Goal: Task Accomplishment & Management: Complete application form

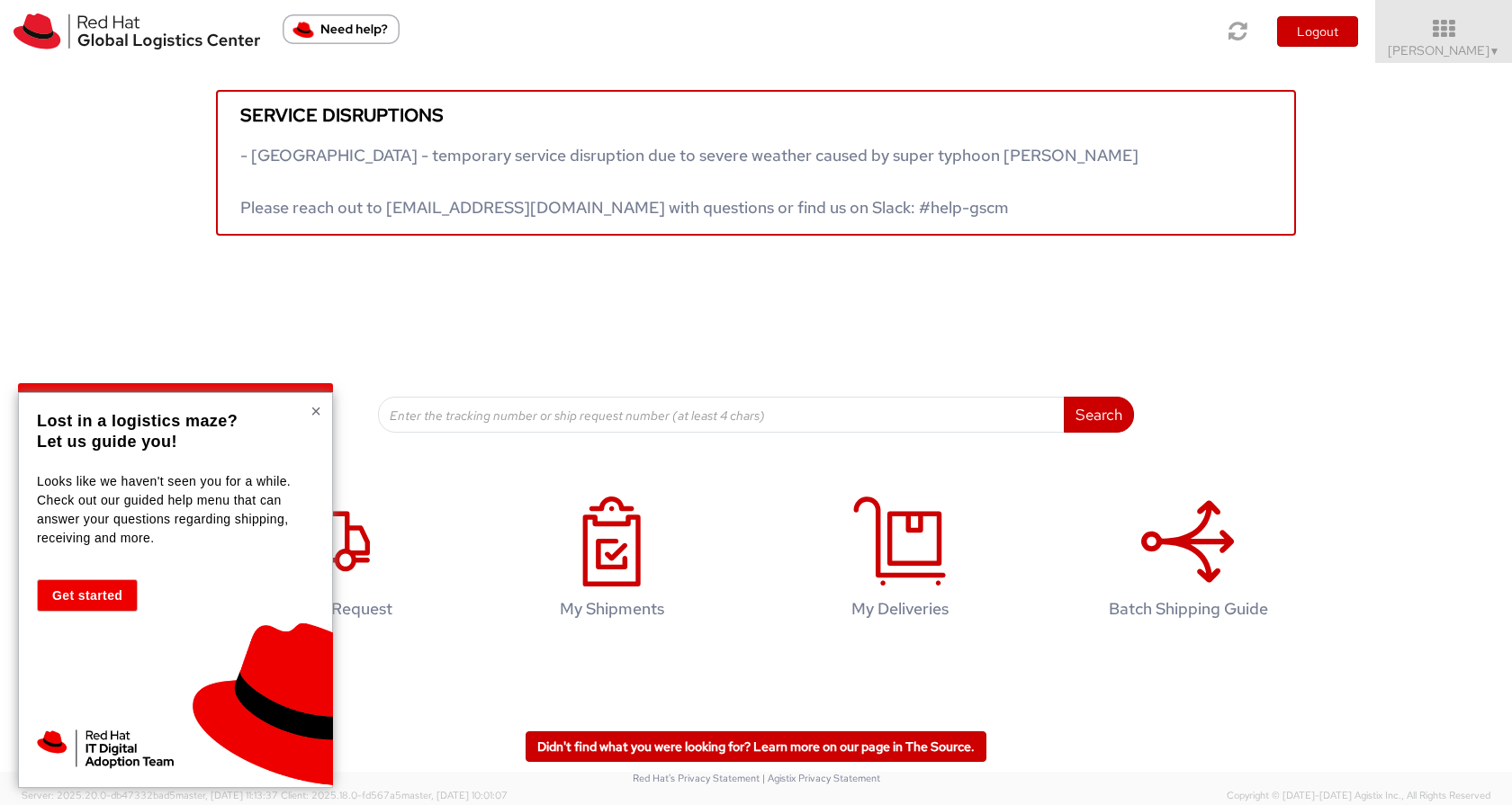
click at [318, 408] on button "×" at bounding box center [316, 411] width 11 height 18
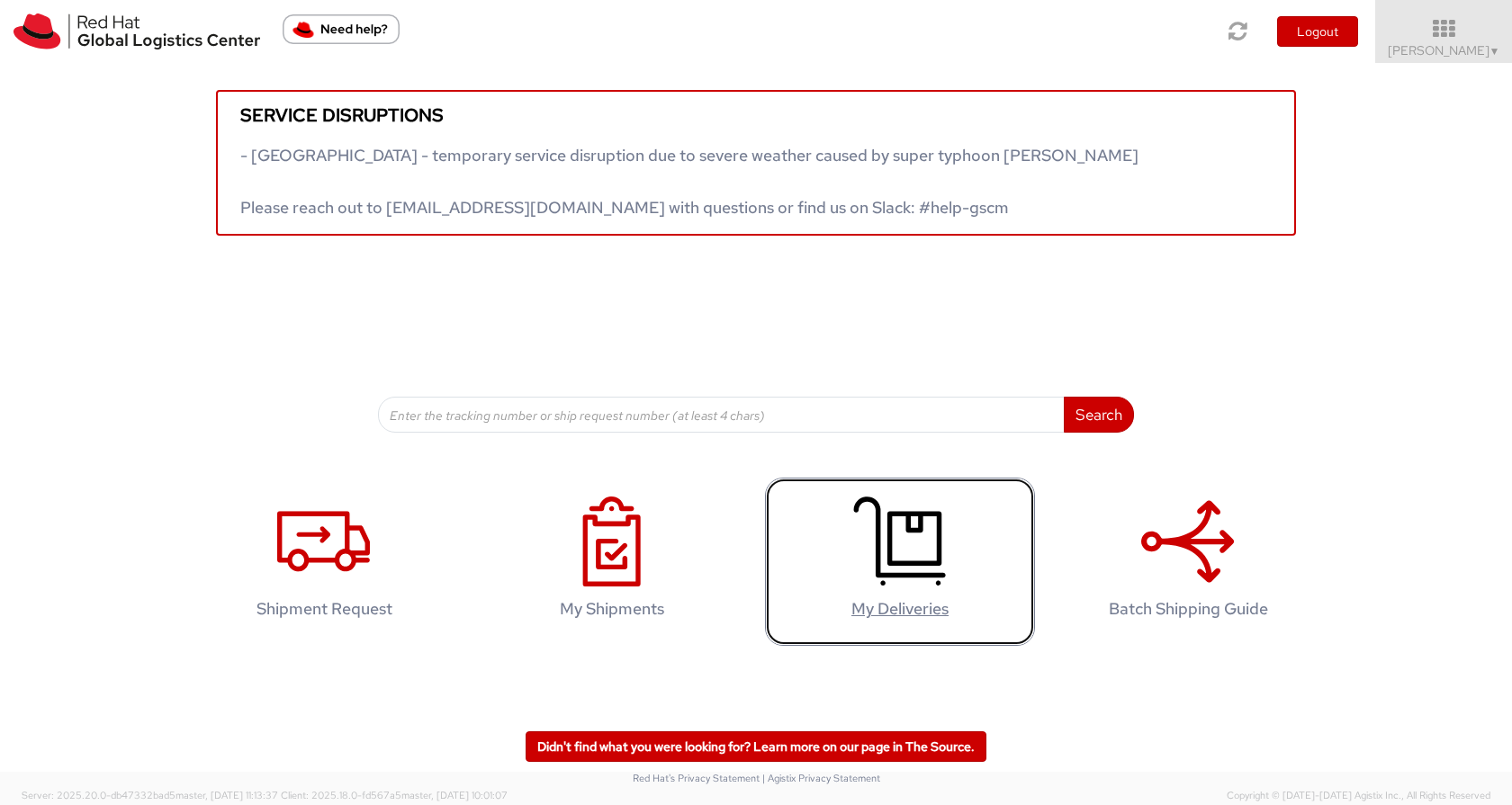
click at [945, 560] on icon at bounding box center [900, 541] width 93 height 90
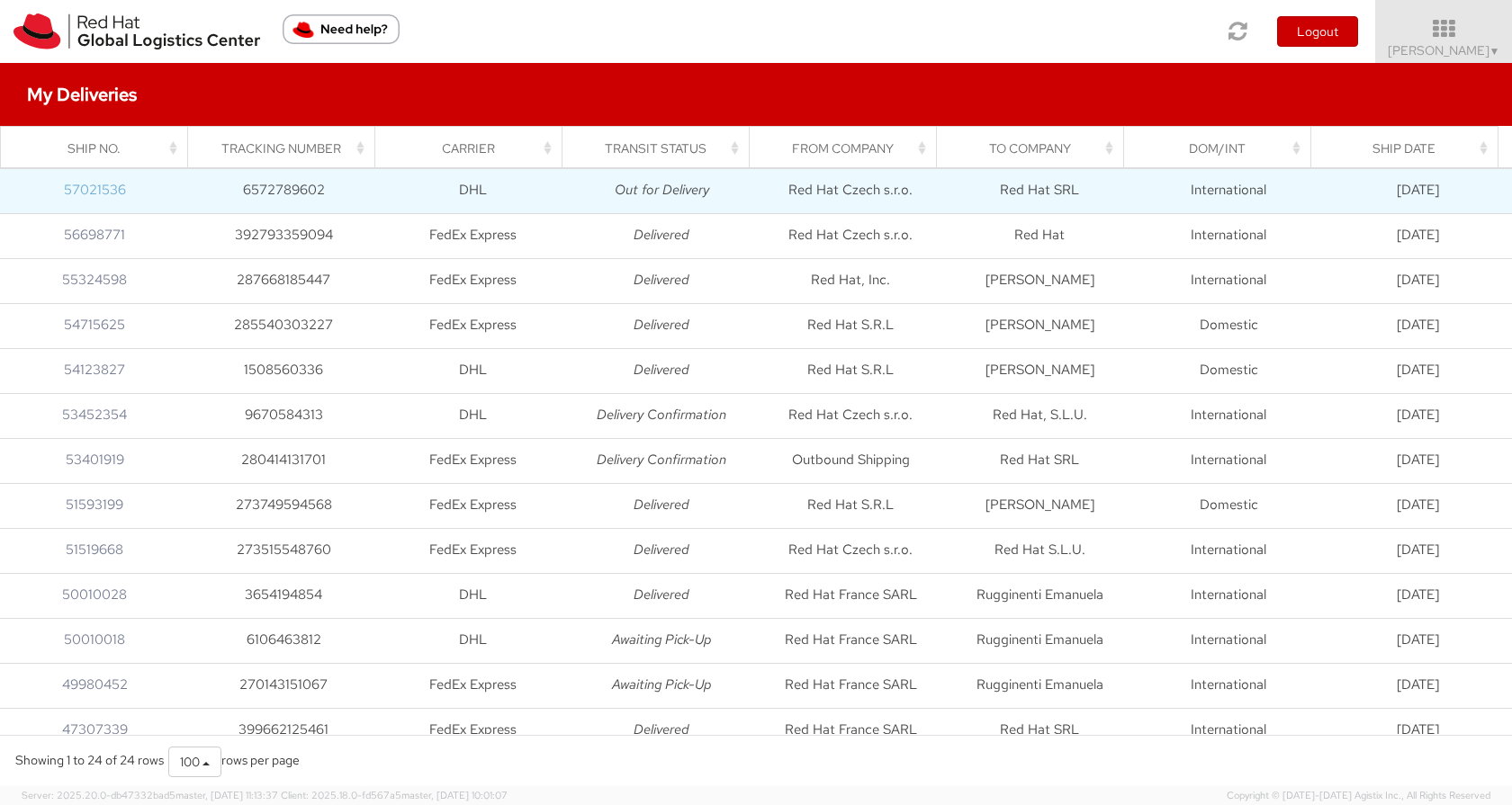
click at [104, 194] on link "57021536" at bounding box center [95, 189] width 62 height 18
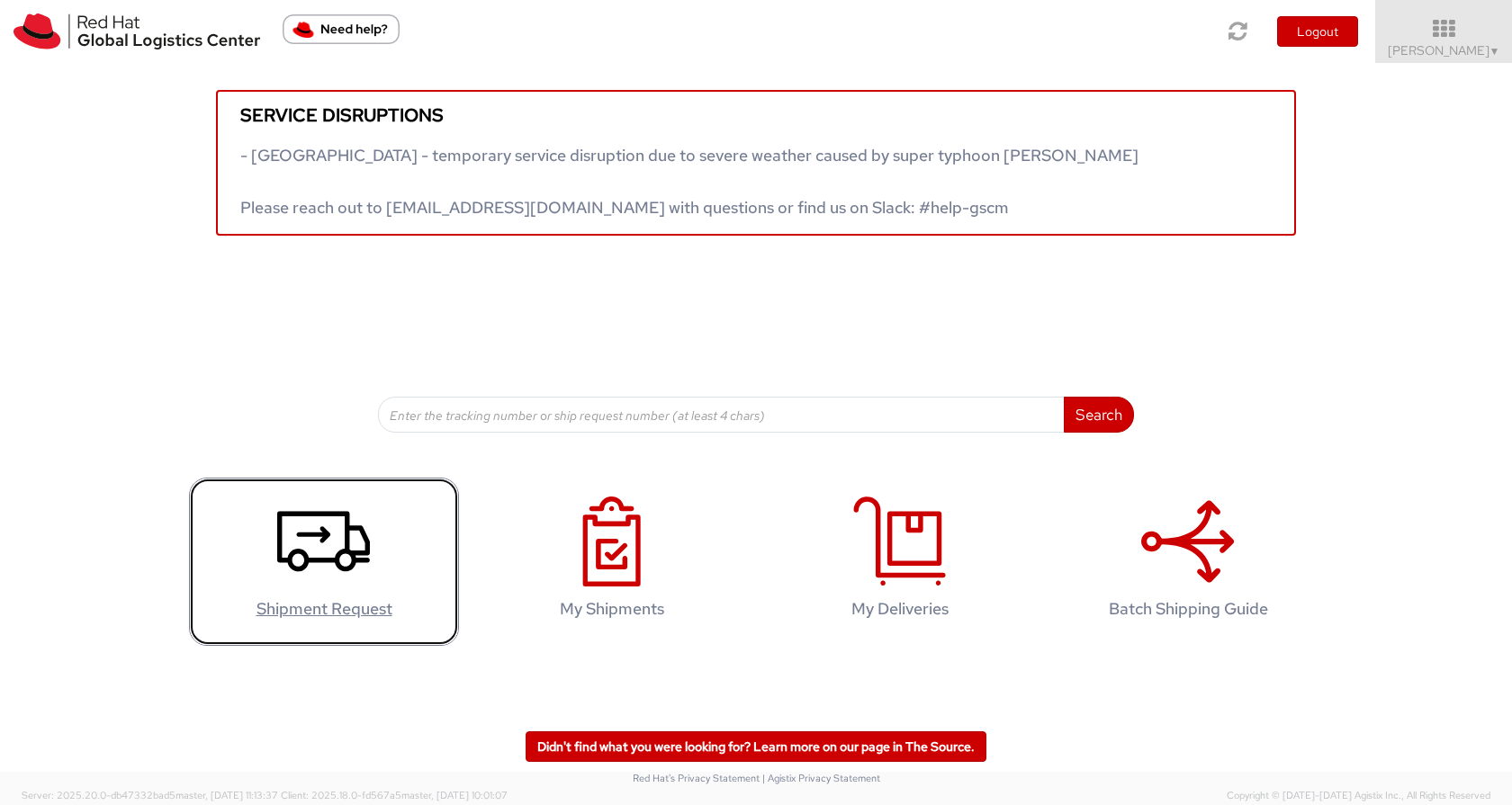
click at [354, 550] on use at bounding box center [324, 542] width 93 height 60
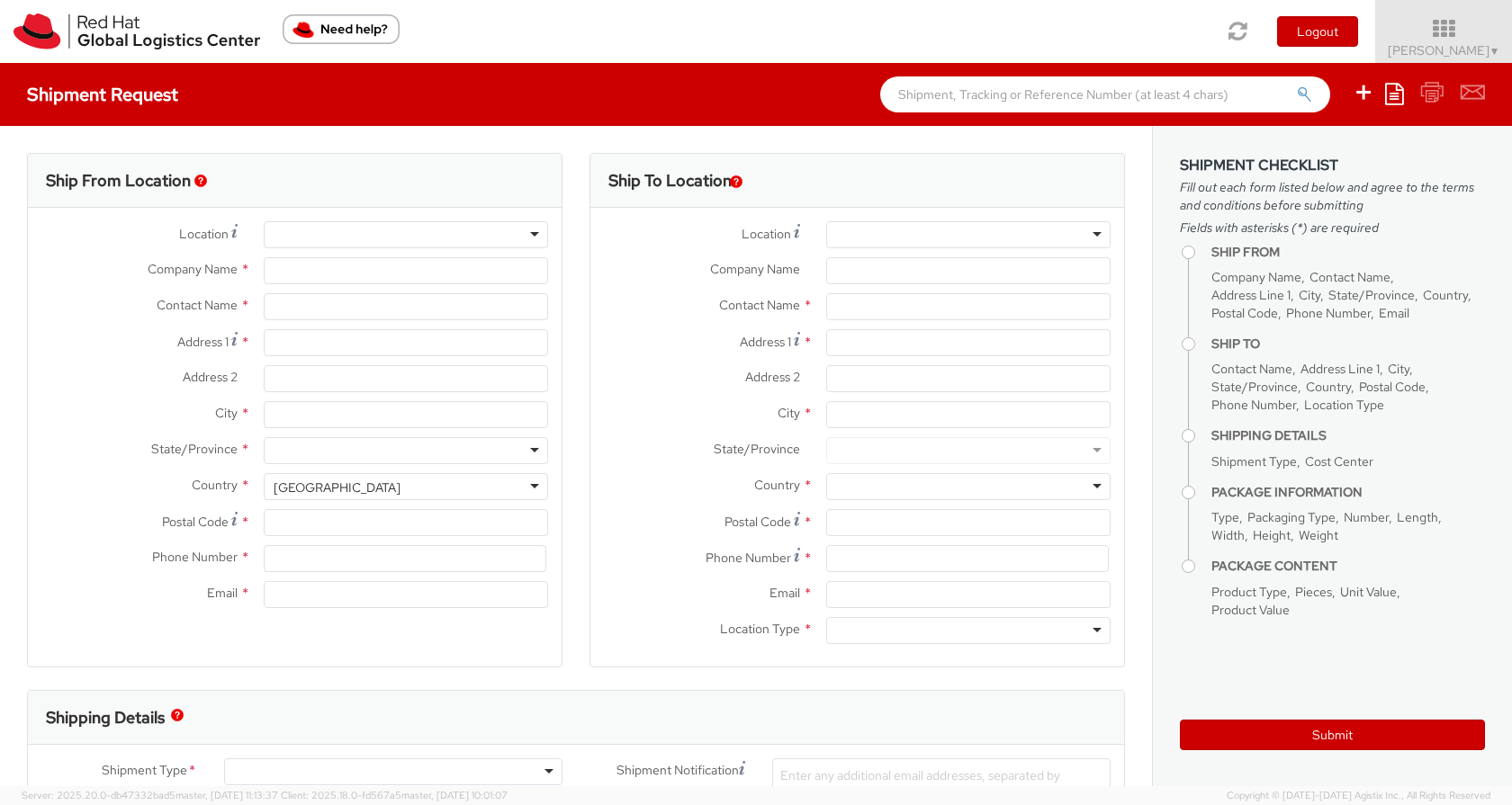
select select
select select "928"
click at [532, 238] on div at bounding box center [406, 234] width 284 height 27
click at [525, 237] on div at bounding box center [406, 234] width 284 height 27
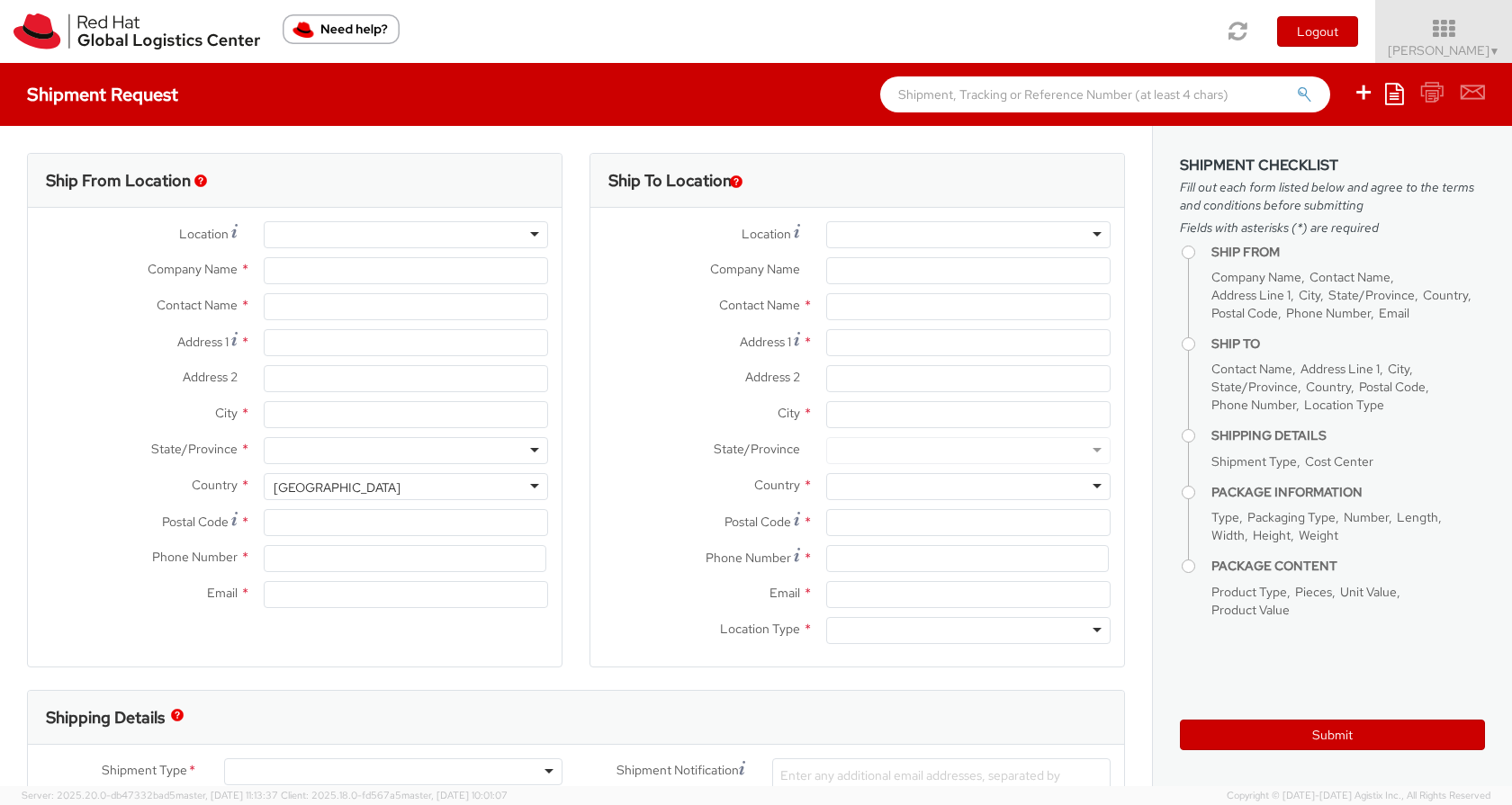
type input "Red Hat SRL"
type input "[PERSON_NAME]"
type input "[STREET_ADDRESS][PERSON_NAME]"
type input "[GEOGRAPHIC_DATA]"
type input "20124"
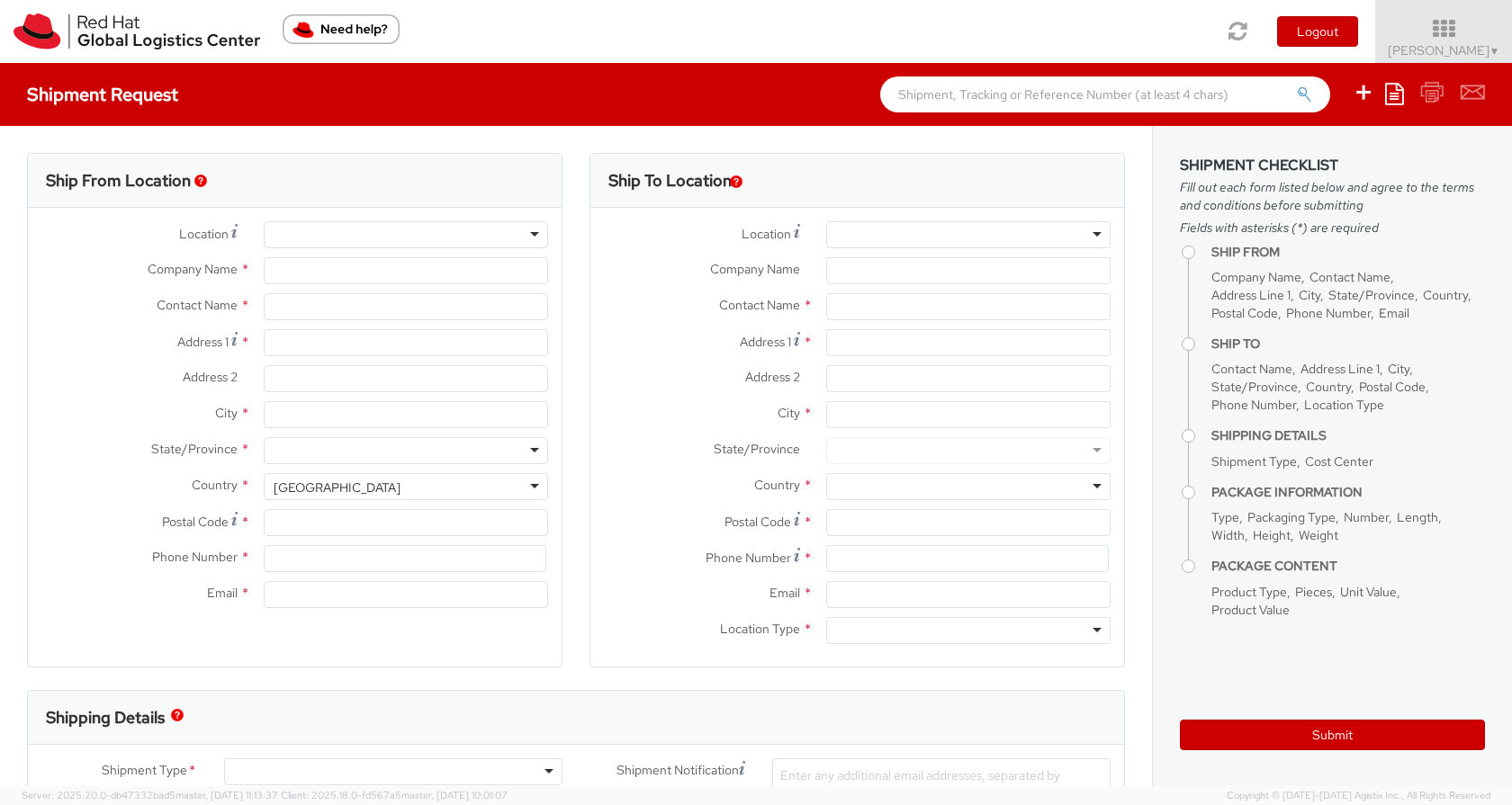
type input "390236047604"
type input "[EMAIL_ADDRESS][DOMAIN_NAME]"
select select "CM"
select select "KGS"
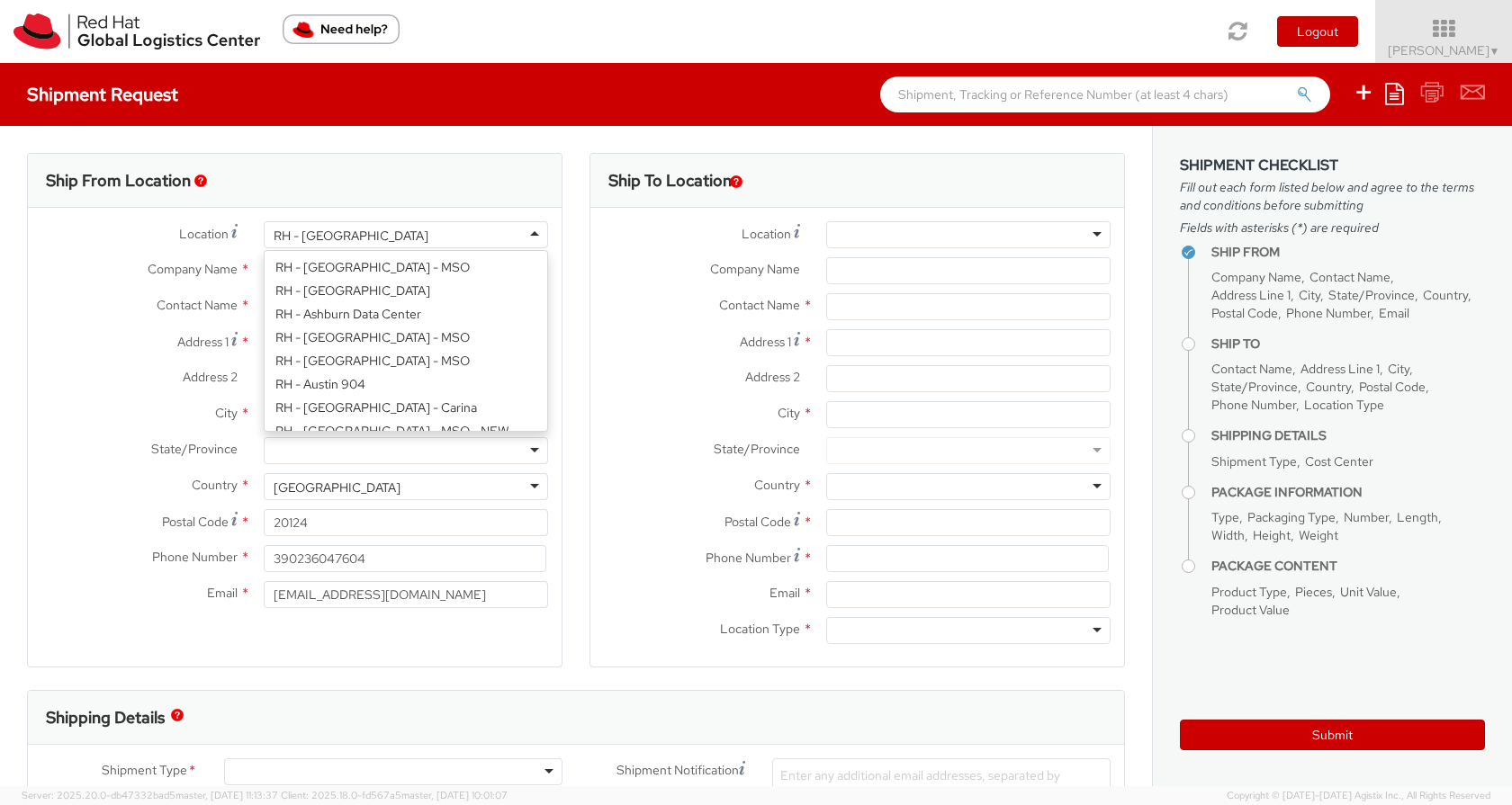
scroll to position [1681, 0]
click at [471, 235] on div "RH - [GEOGRAPHIC_DATA]" at bounding box center [406, 234] width 284 height 27
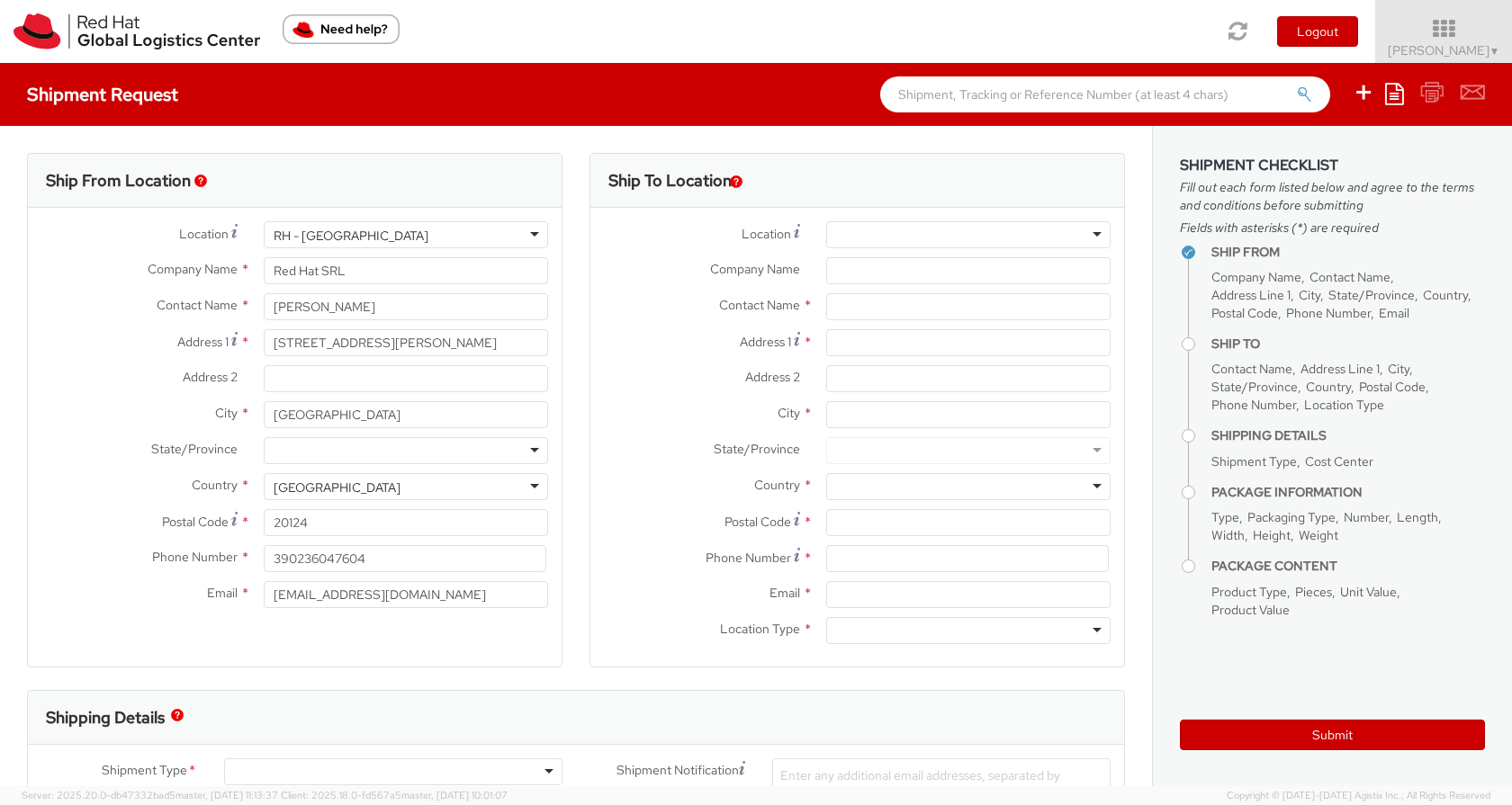
click at [471, 235] on div "RH - [GEOGRAPHIC_DATA]" at bounding box center [406, 234] width 284 height 27
drag, startPoint x: 387, startPoint y: 552, endPoint x: 265, endPoint y: 544, distance: 122.3
click at [265, 544] on div "Location * [GEOGRAPHIC_DATA] - [GEOGRAPHIC_DATA] [GEOGRAPHIC_DATA] - [GEOGRAPHI…" at bounding box center [294, 418] width 534 height 396
type input "3393356631"
click at [165, 628] on div "Location * [GEOGRAPHIC_DATA] - [GEOGRAPHIC_DATA] [GEOGRAPHIC_DATA] - [GEOGRAPHI…" at bounding box center [294, 419] width 534 height 423
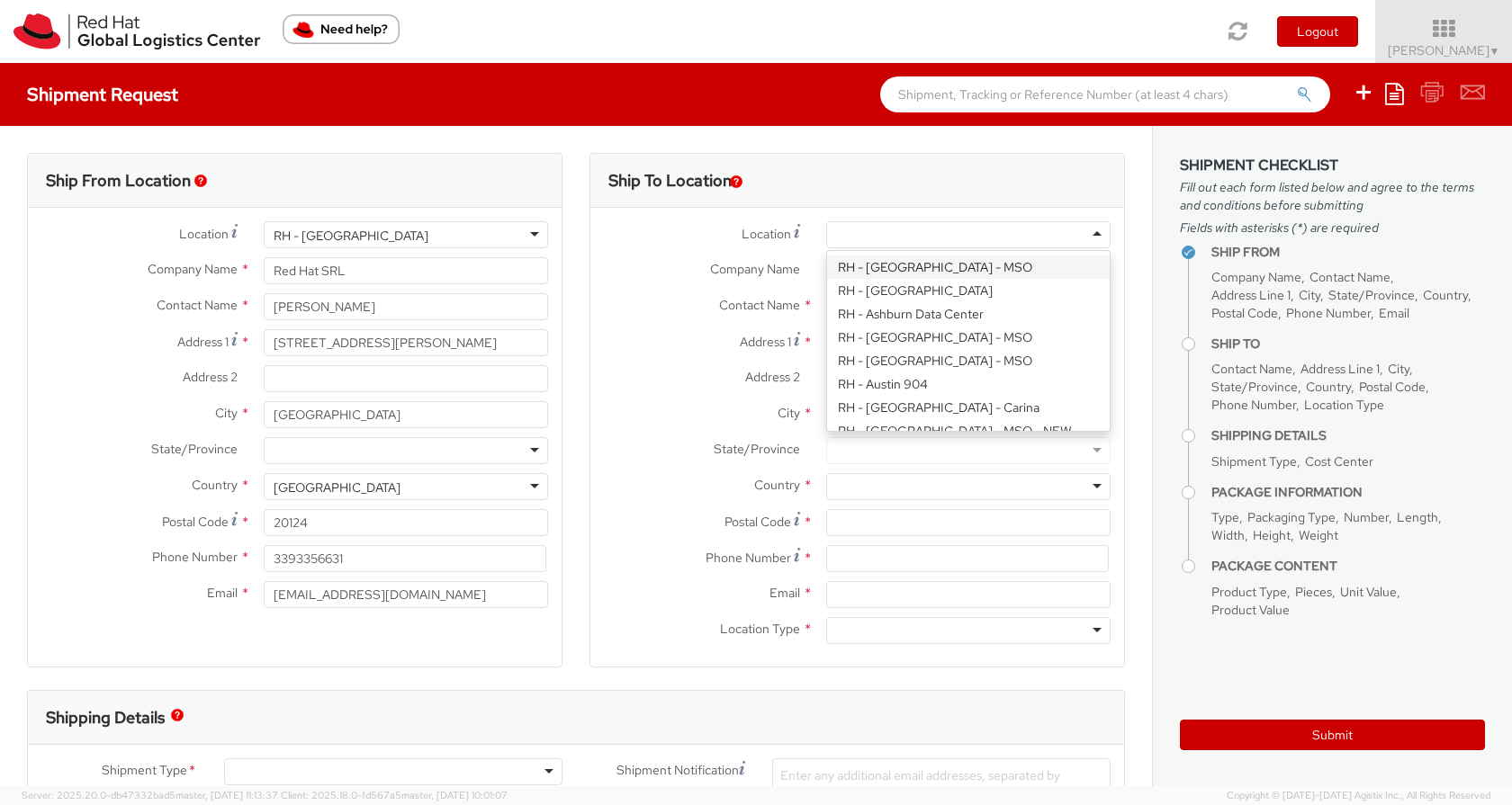
click at [941, 233] on div at bounding box center [968, 234] width 284 height 27
click at [755, 238] on span "Location" at bounding box center [766, 234] width 49 height 16
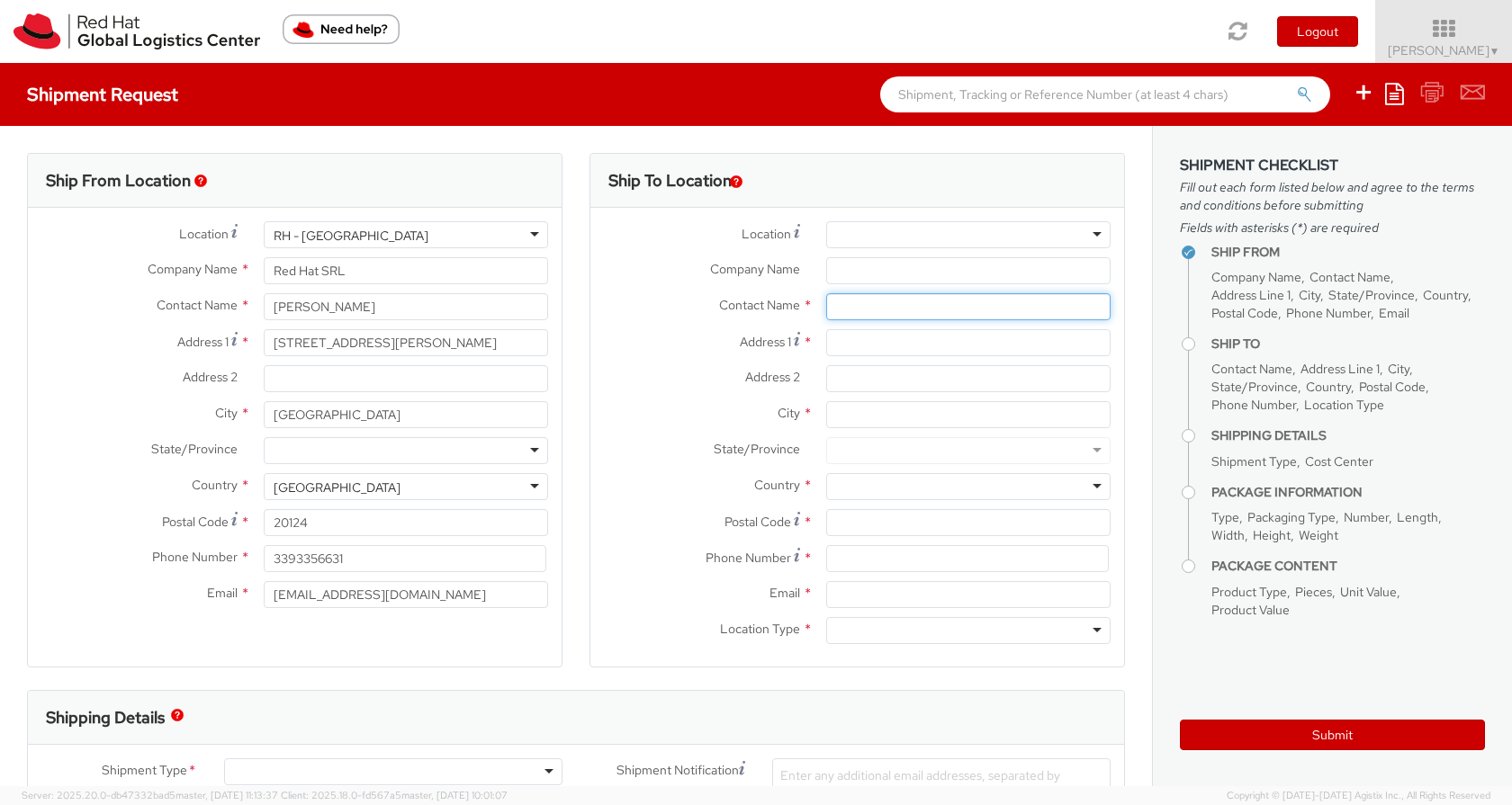
click at [866, 306] on input "text" at bounding box center [968, 306] width 284 height 27
type input "[PERSON_NAME]"
type input "[STREET_ADDRESS]"
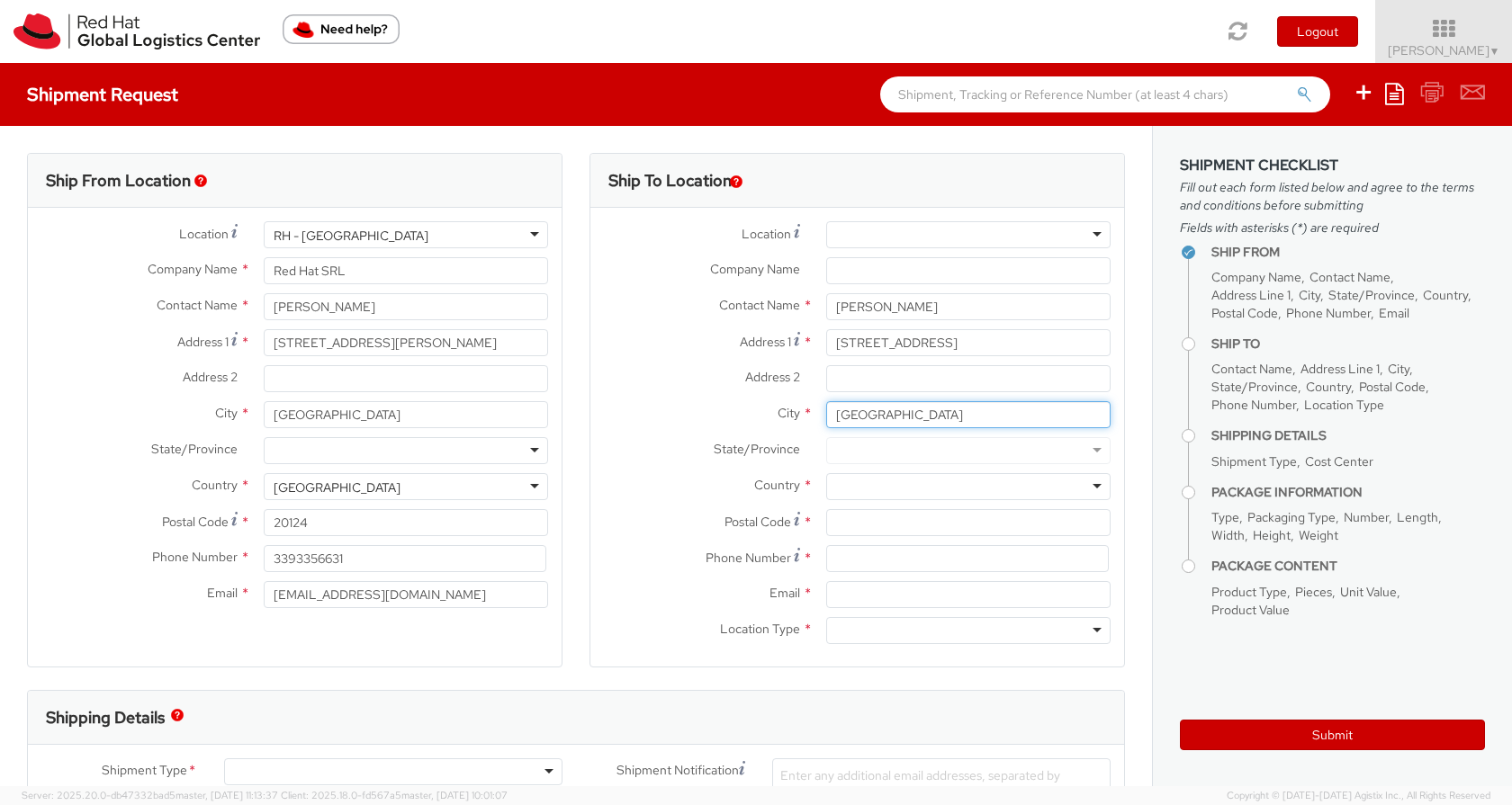
type input "[GEOGRAPHIC_DATA]"
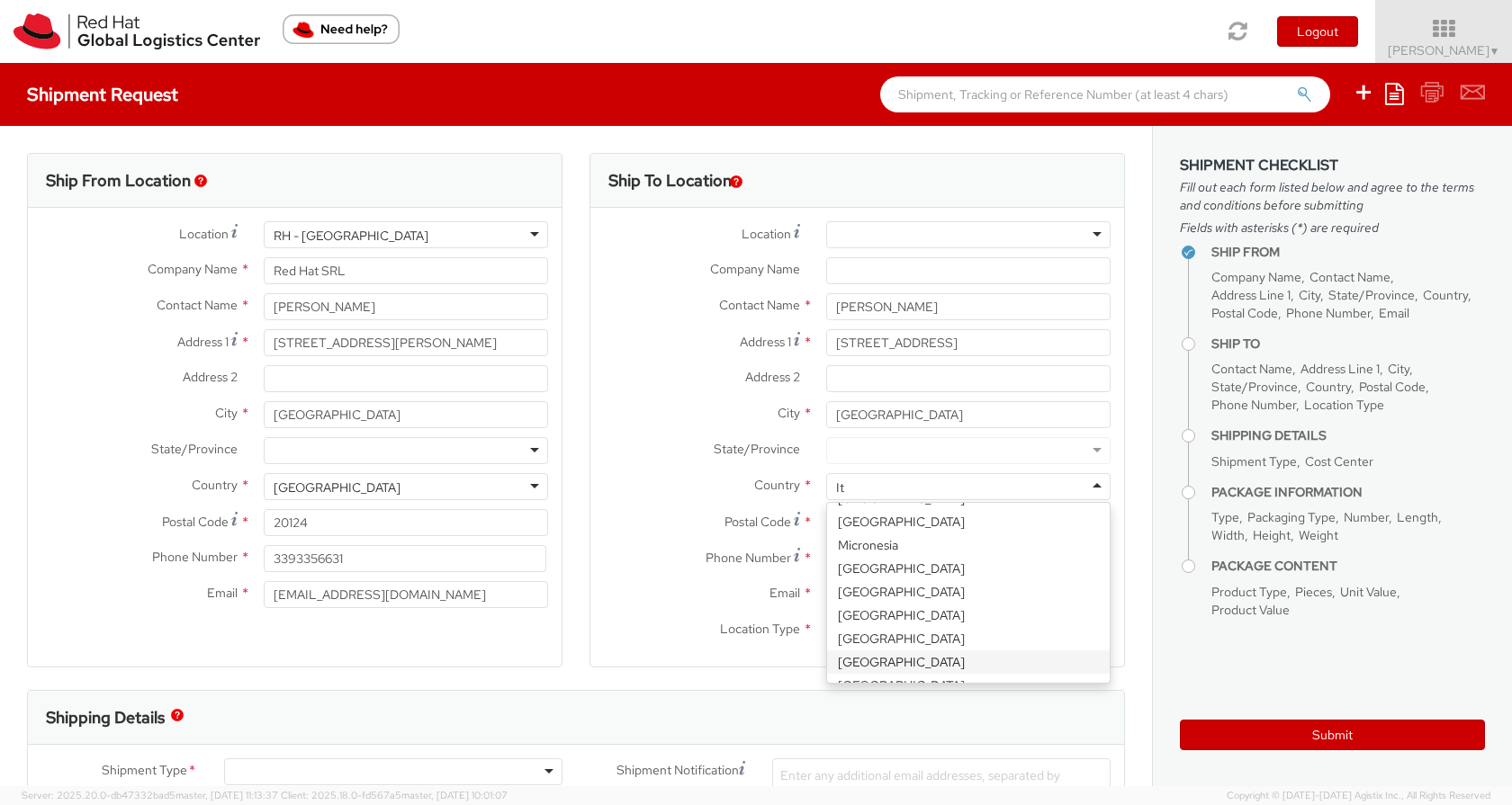
scroll to position [5, 0]
type input "It"
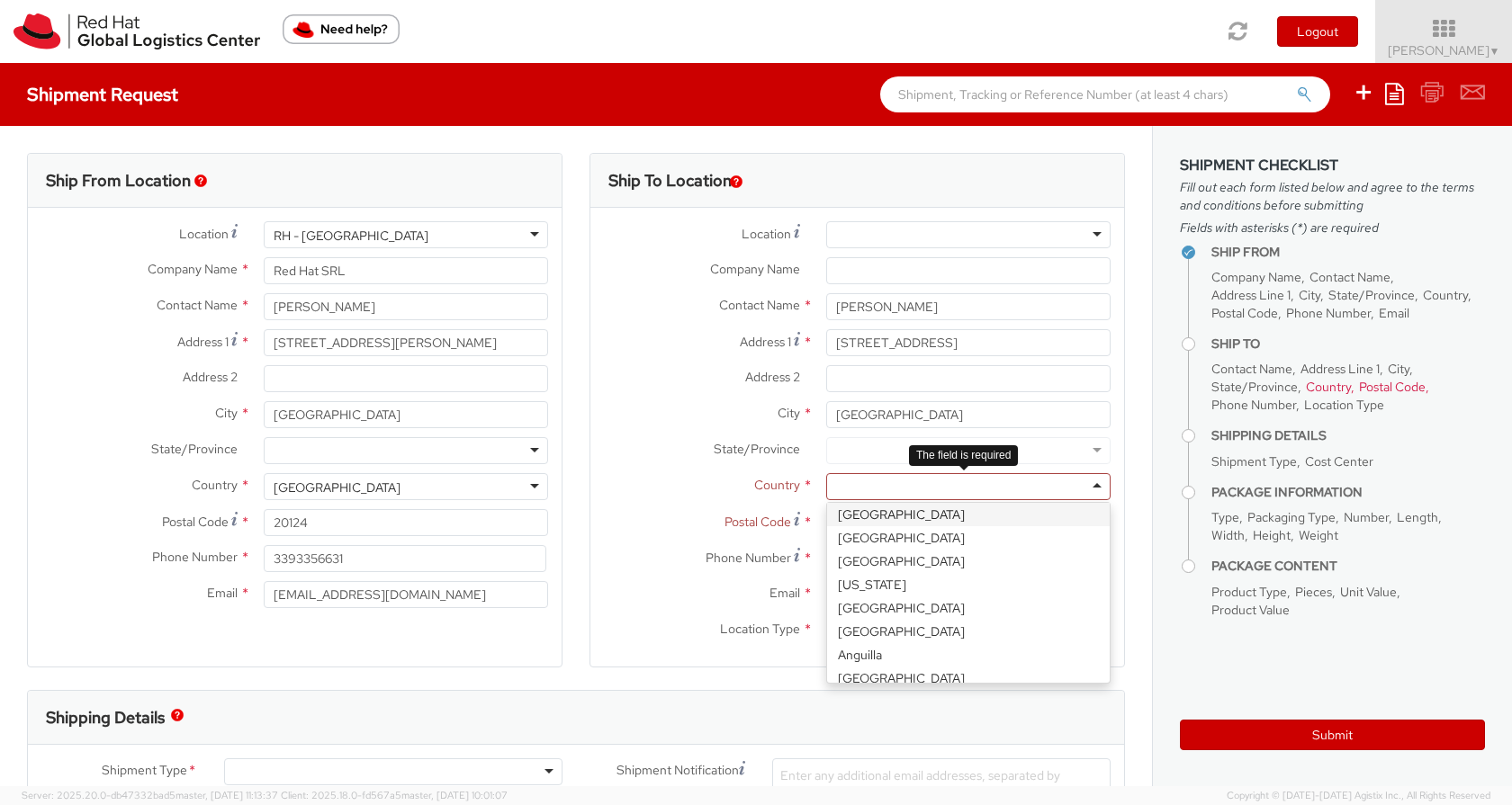
click at [894, 481] on div at bounding box center [968, 486] width 284 height 27
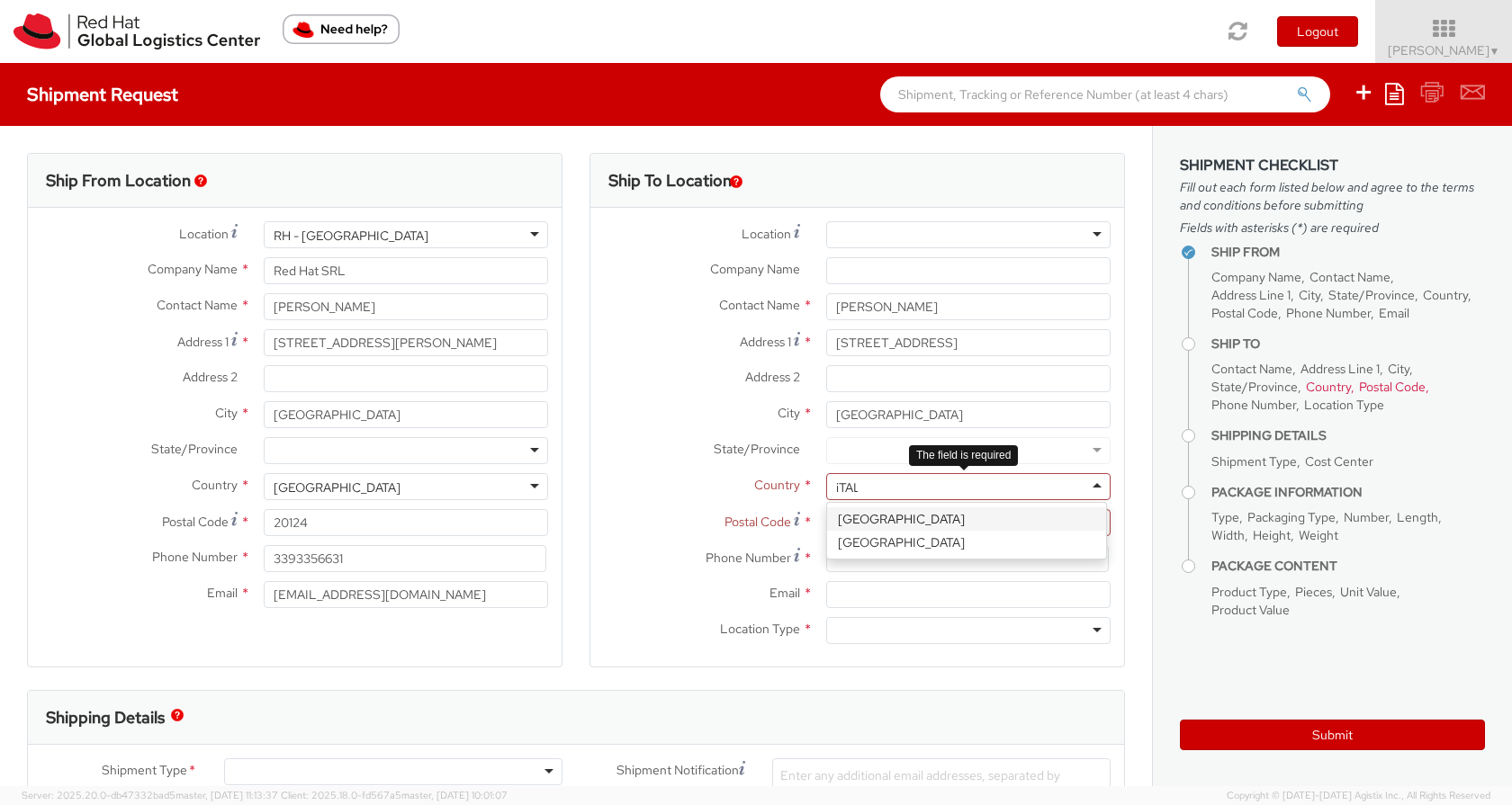
scroll to position [0, 0]
type input "iTALY"
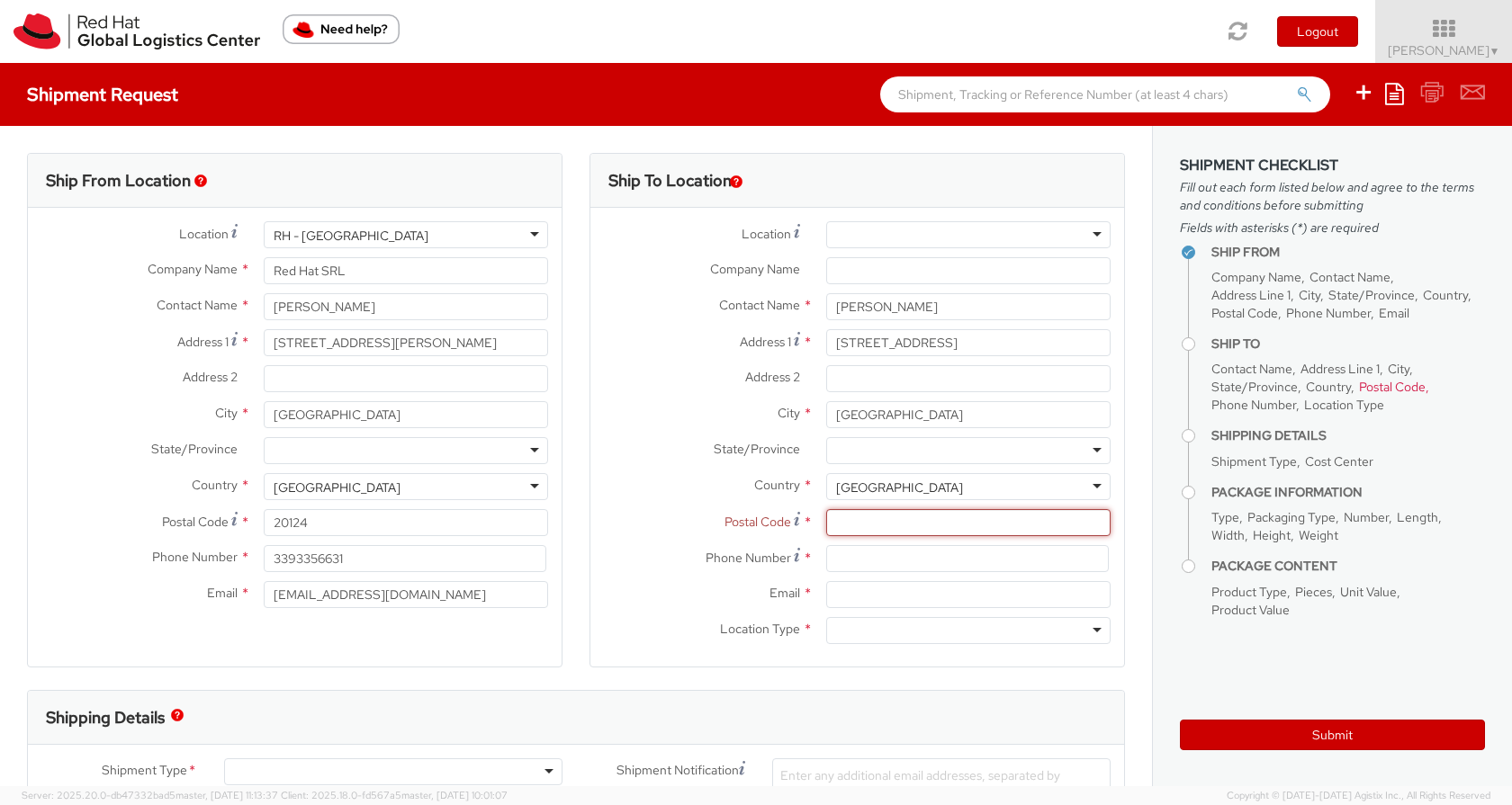
click at [864, 526] on input "Postal Code *" at bounding box center [968, 522] width 284 height 27
type input "00175"
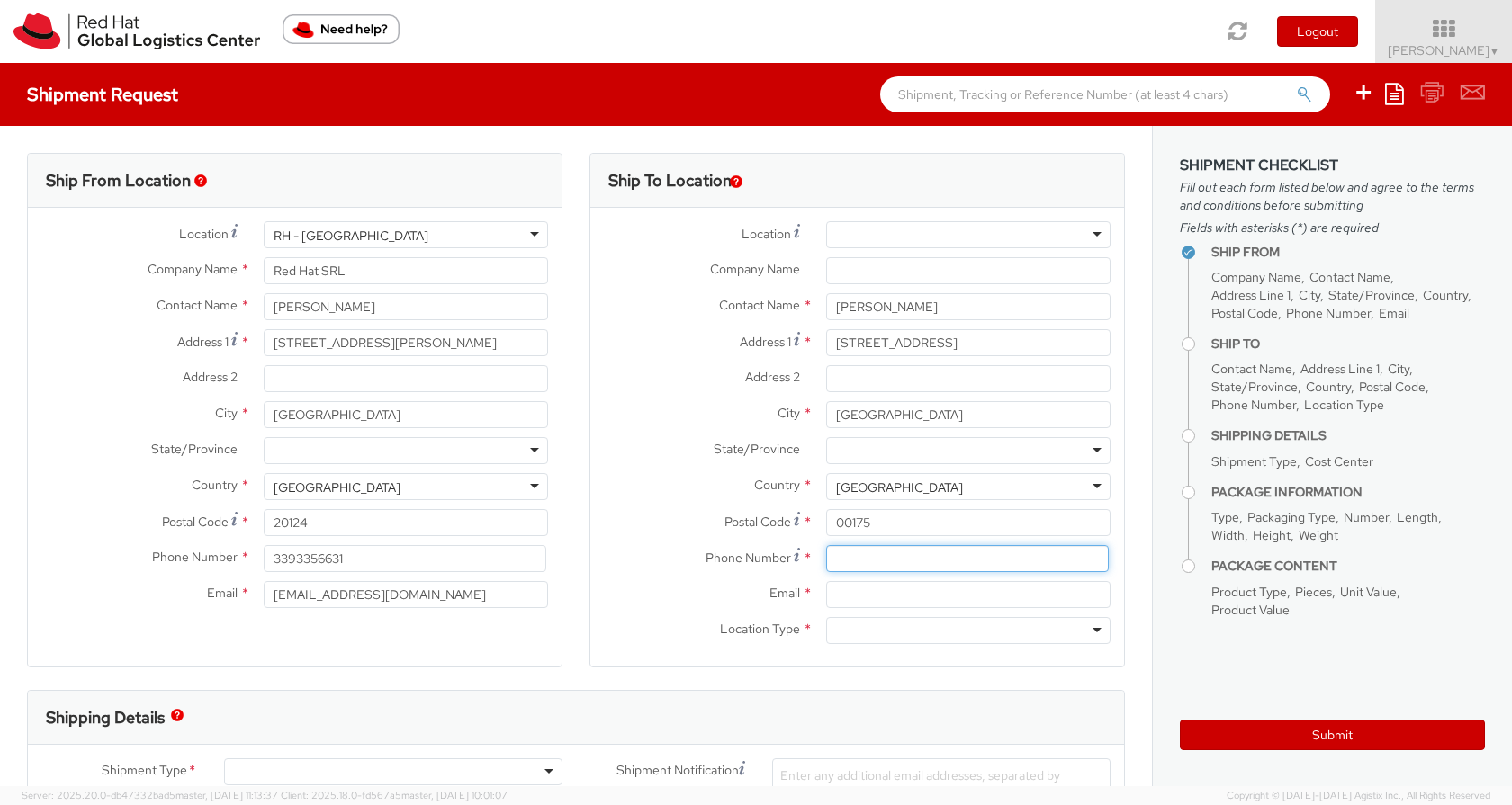
click at [857, 549] on input at bounding box center [967, 558] width 282 height 27
type input "3469782526"
click at [860, 596] on input "Email *" at bounding box center [968, 594] width 284 height 27
type input "S"
type input "[EMAIL_ADDRESS][DOMAIN_NAME]"
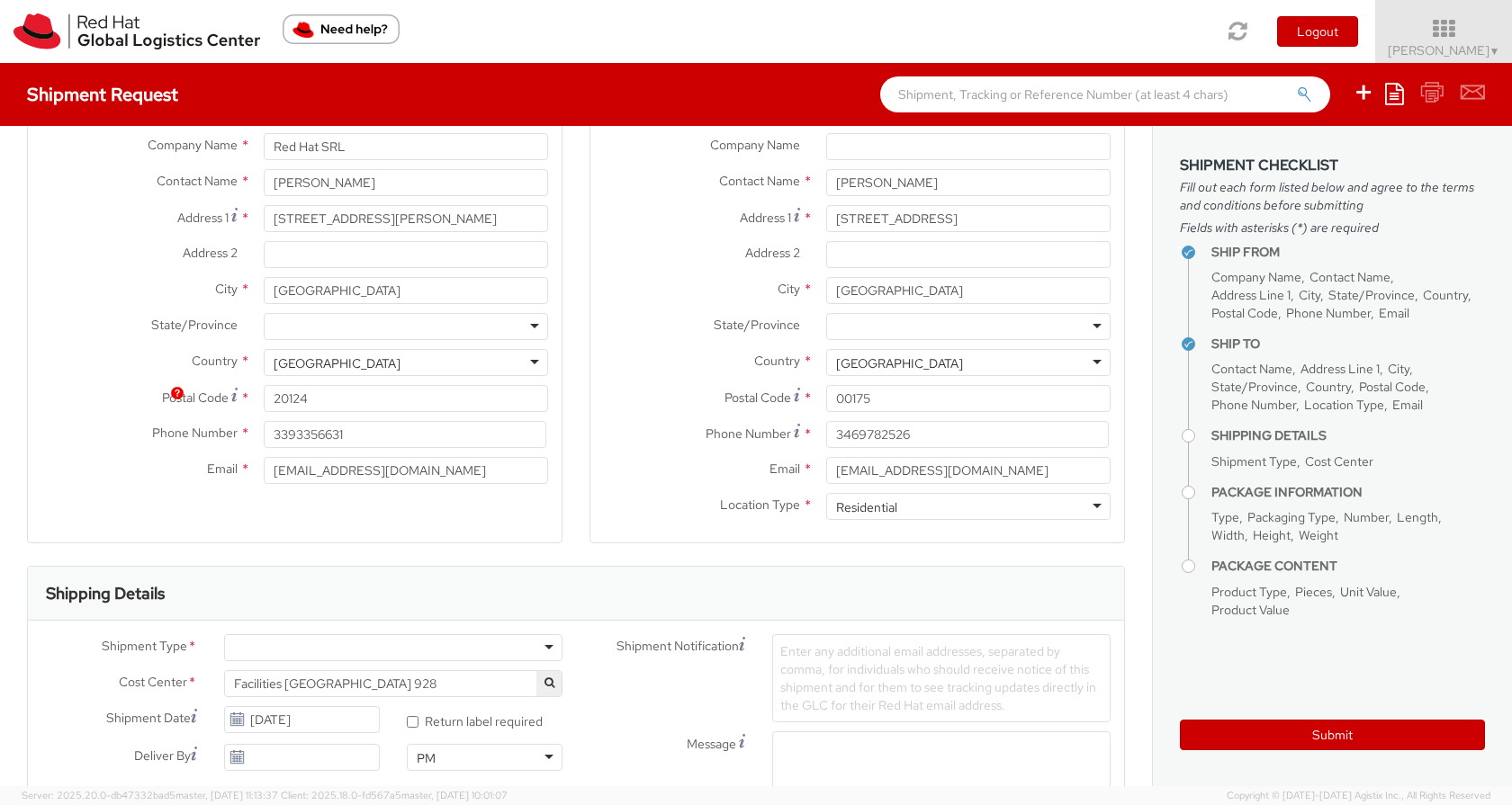
scroll to position [324, 0]
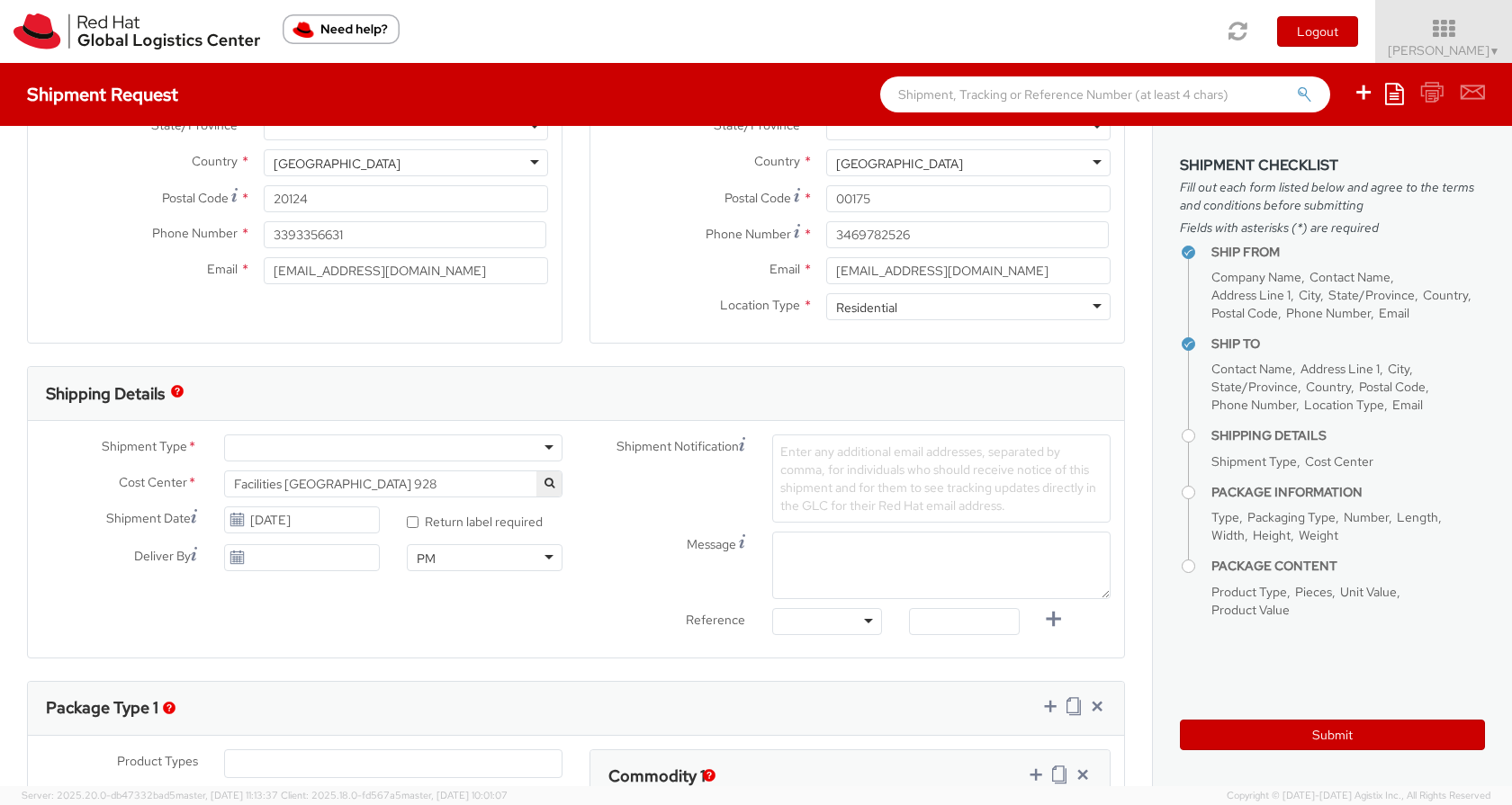
click at [550, 446] on div at bounding box center [393, 447] width 339 height 27
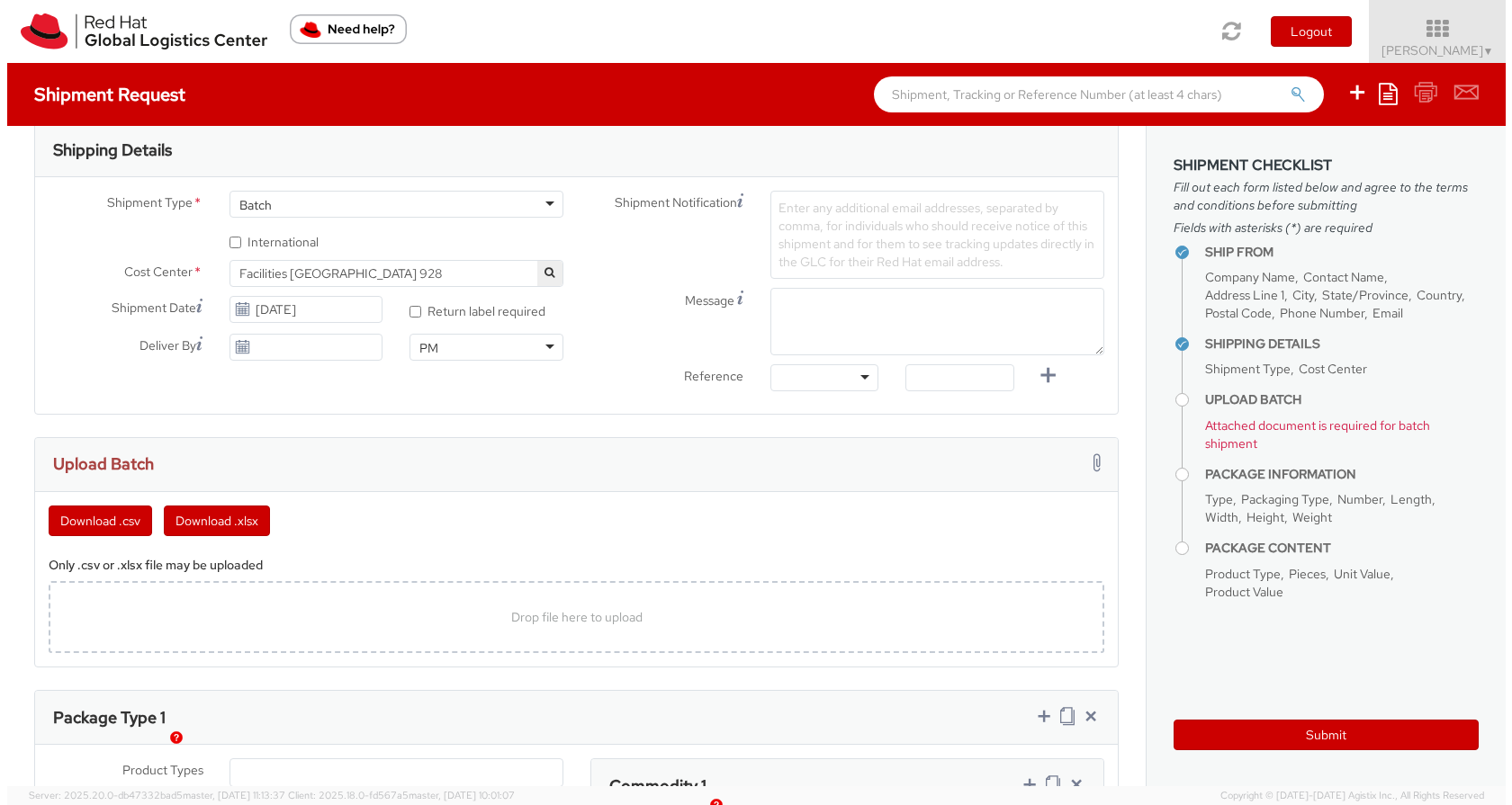
scroll to position [485, 0]
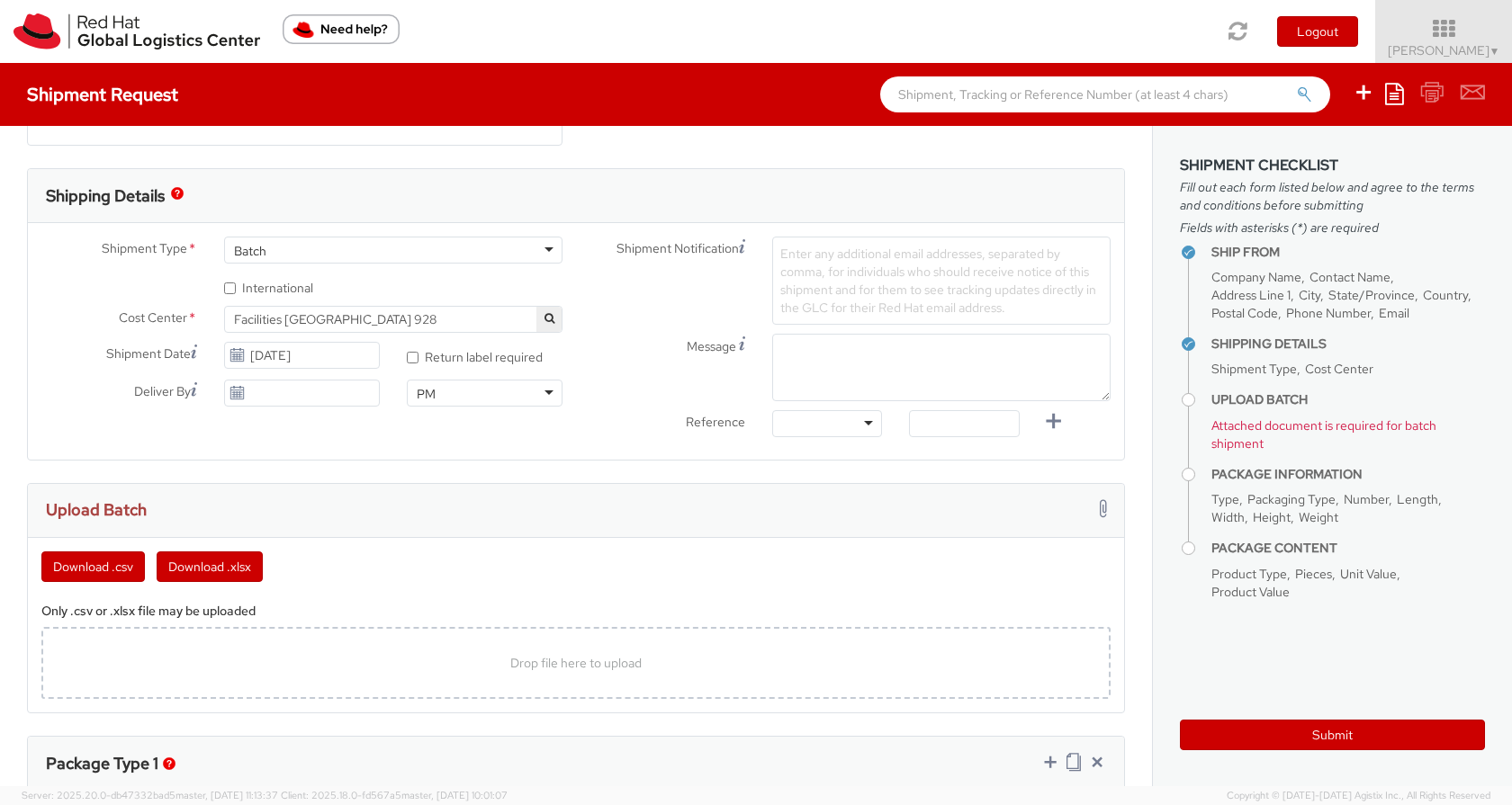
click at [547, 252] on div "Batch" at bounding box center [393, 250] width 339 height 27
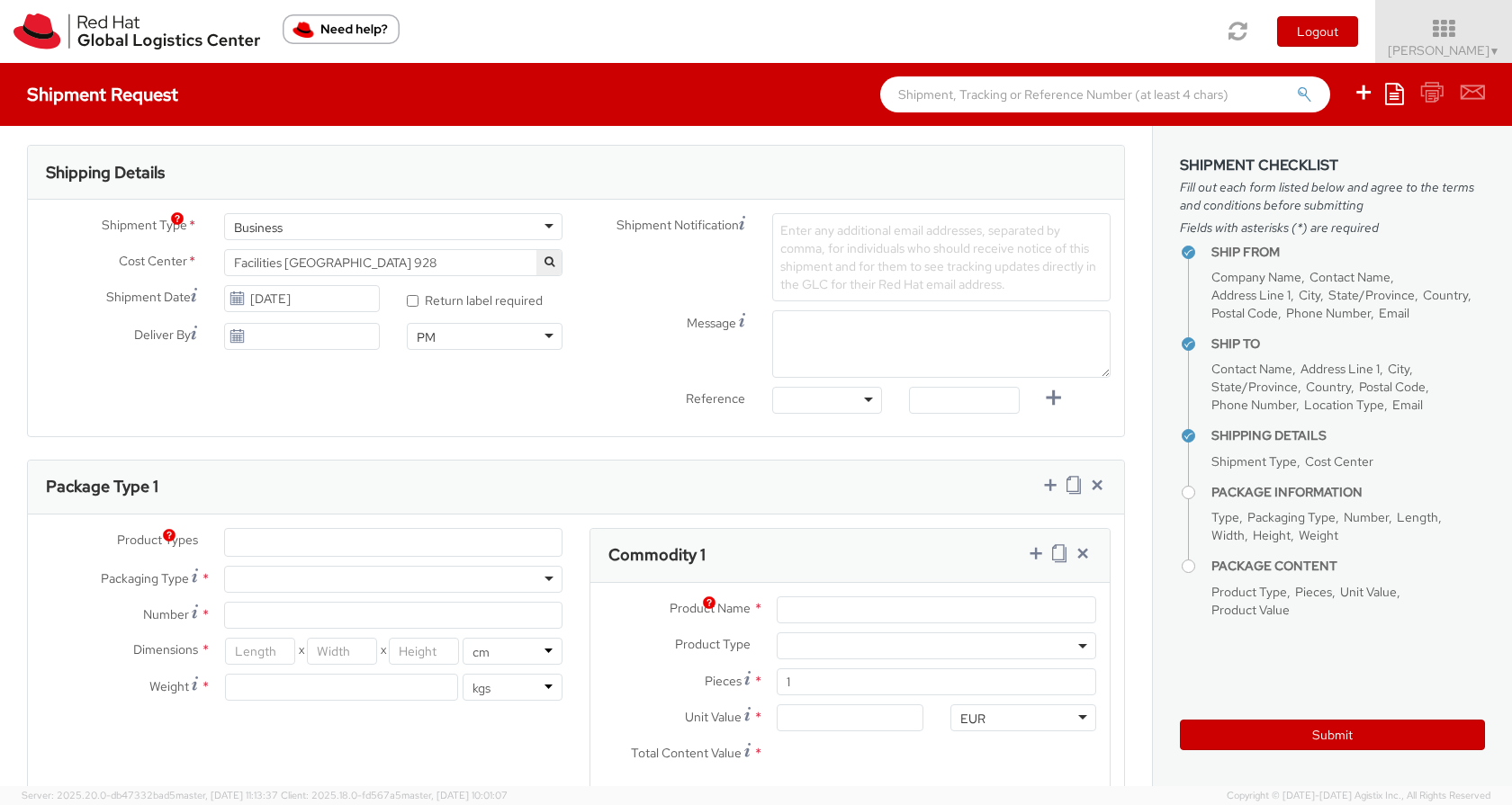
scroll to position [648, 0]
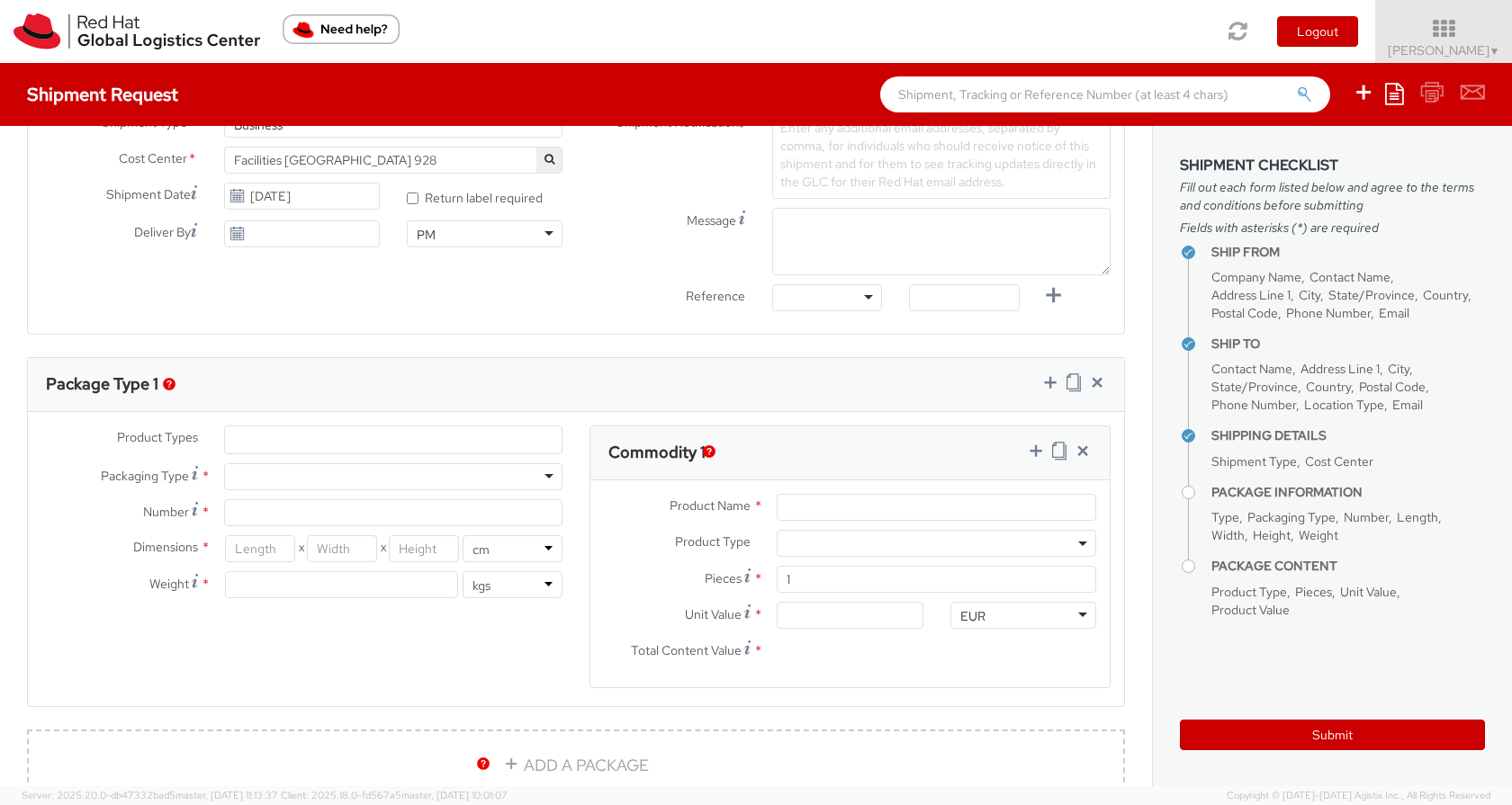
click at [551, 471] on div at bounding box center [393, 476] width 339 height 27
click at [516, 517] on input "Number *" at bounding box center [393, 512] width 339 height 27
type input "1"
click at [272, 546] on input "number" at bounding box center [260, 549] width 70 height 27
type input "2"
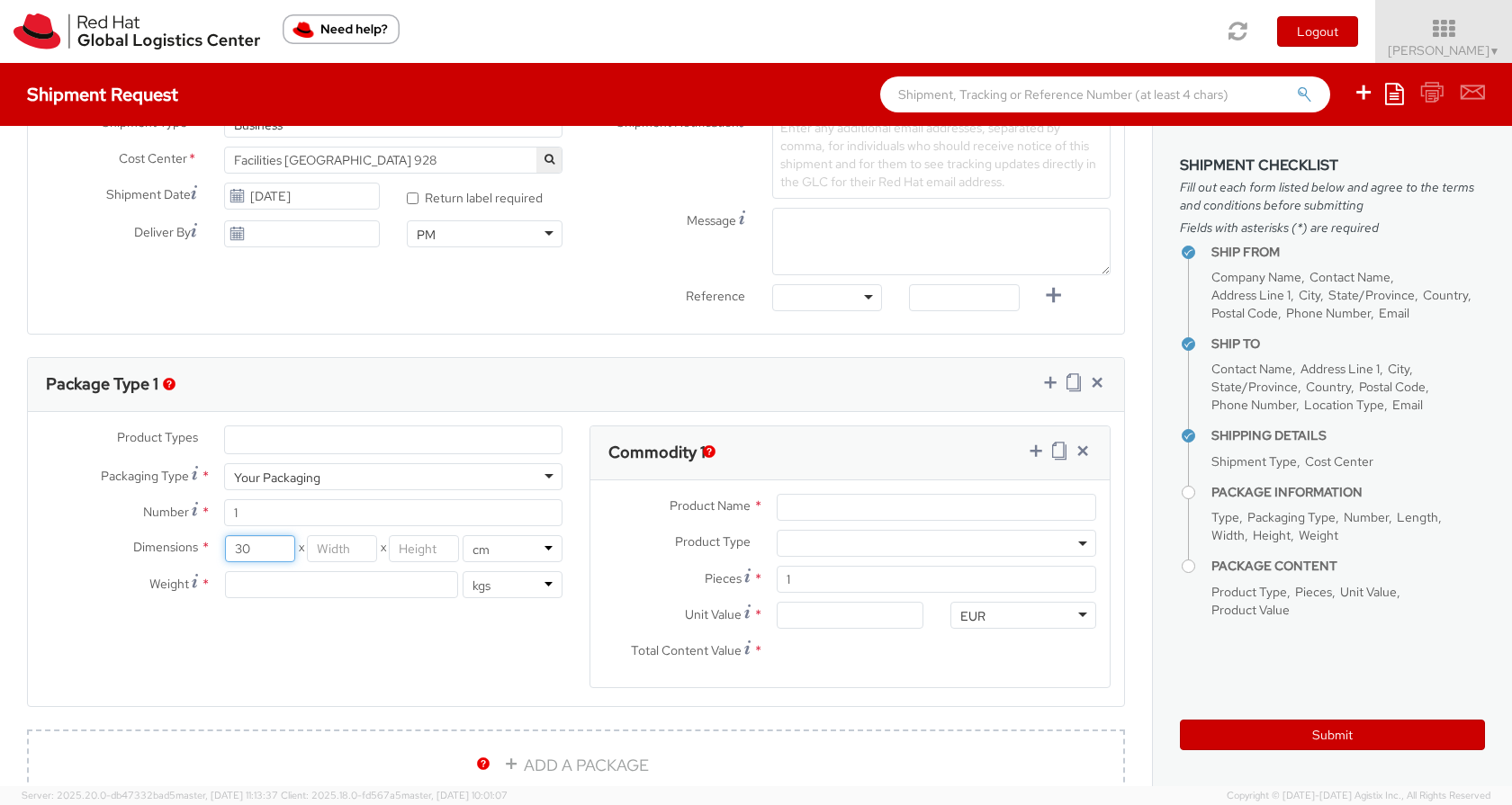
type input "30"
type input "20"
type input "2"
click at [240, 584] on input "number" at bounding box center [341, 584] width 233 height 27
type input "1"
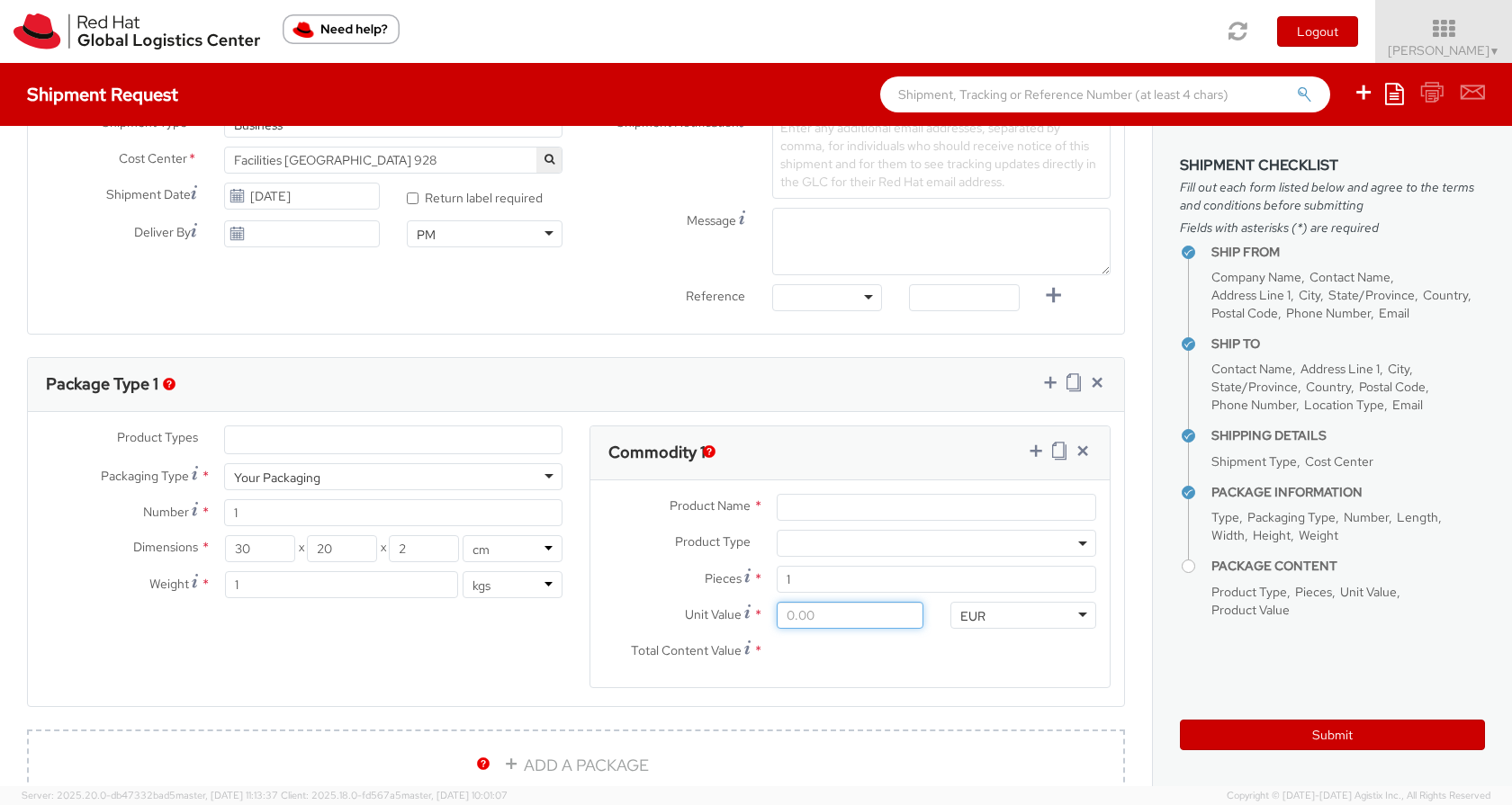
click at [866, 614] on input "Unit Value *" at bounding box center [850, 615] width 146 height 27
type input "1.00"
type input "10.00"
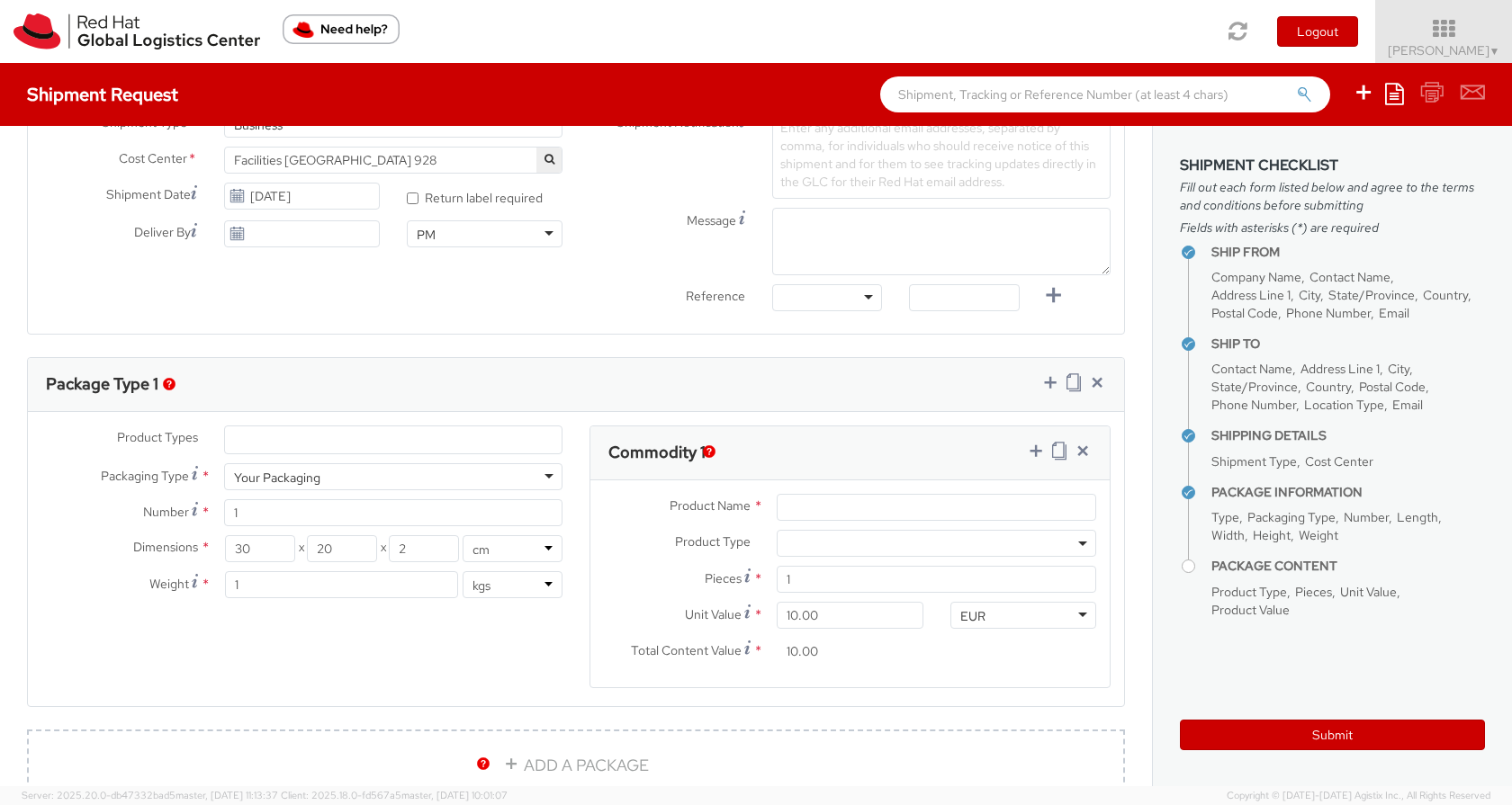
click at [444, 633] on div "Product Types * Documents Docking Station Laptop Monitor Other Hardware Server …" at bounding box center [575, 567] width 1096 height 285
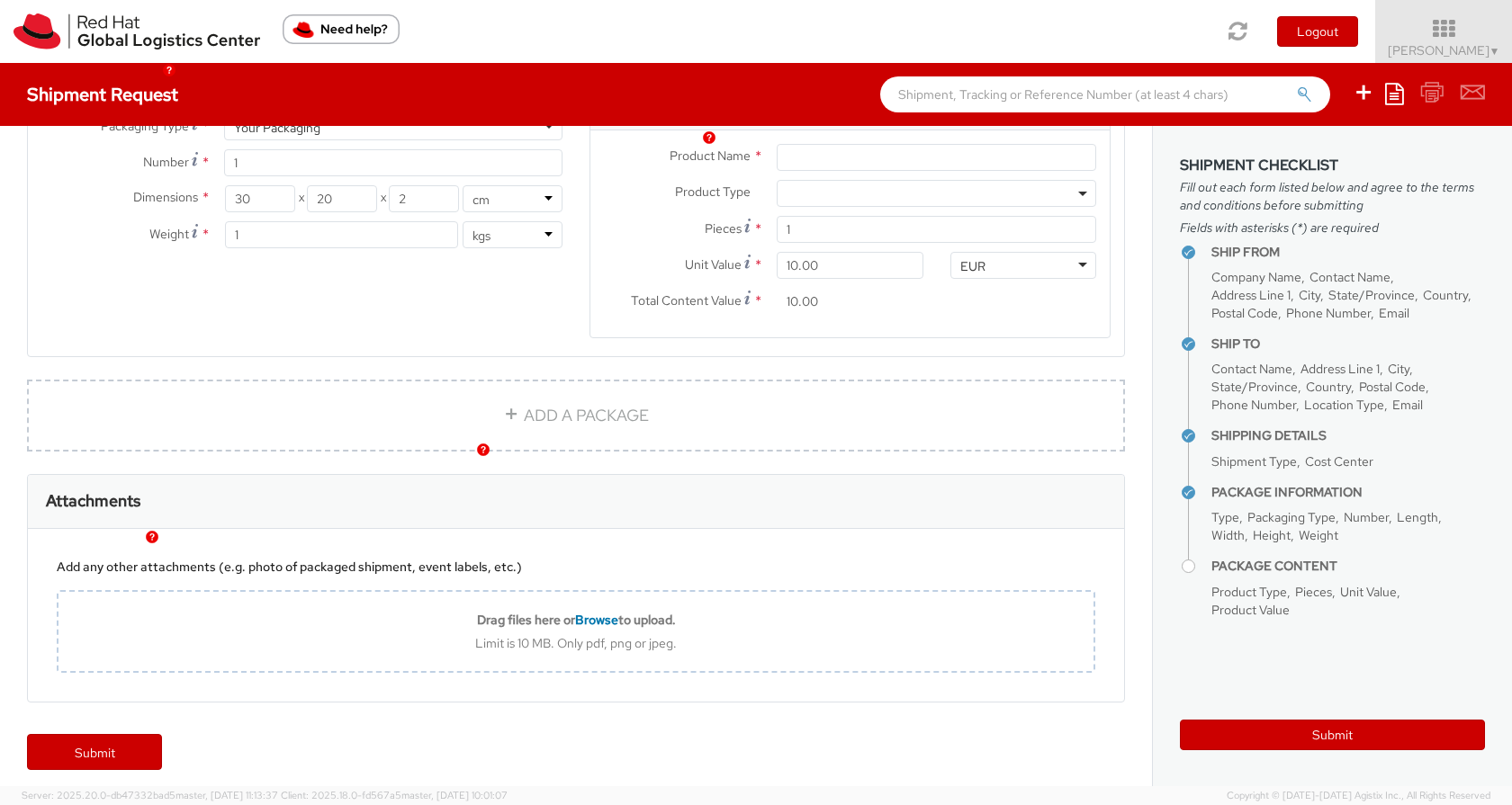
scroll to position [1008, 0]
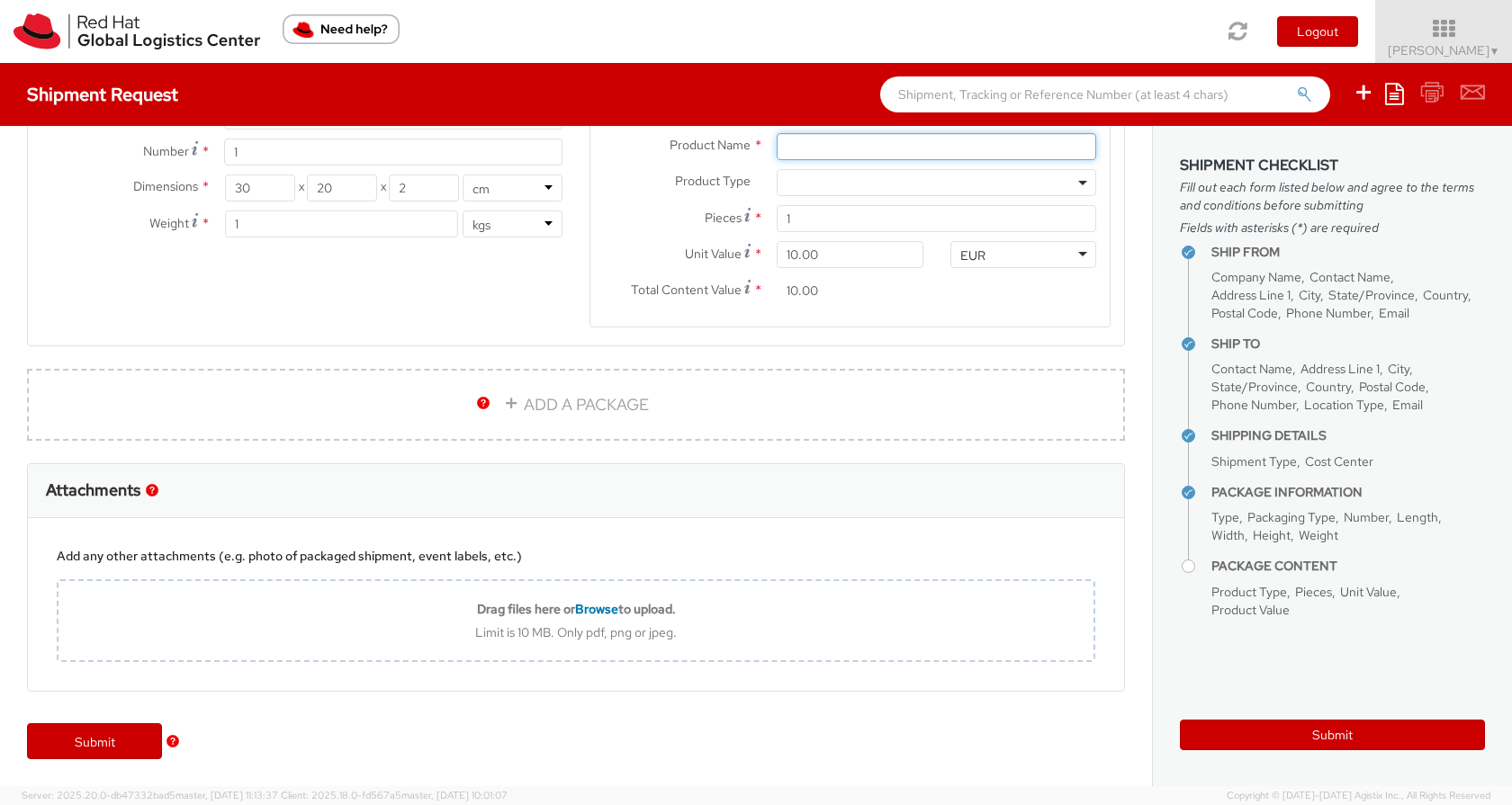
click at [900, 157] on input "Product Name *" at bounding box center [937, 146] width 320 height 27
type input "G"
type input "Note book"
click at [507, 282] on div "Product Types * Documents Docking Station Laptop Monitor Other Hardware Server …" at bounding box center [575, 207] width 1096 height 285
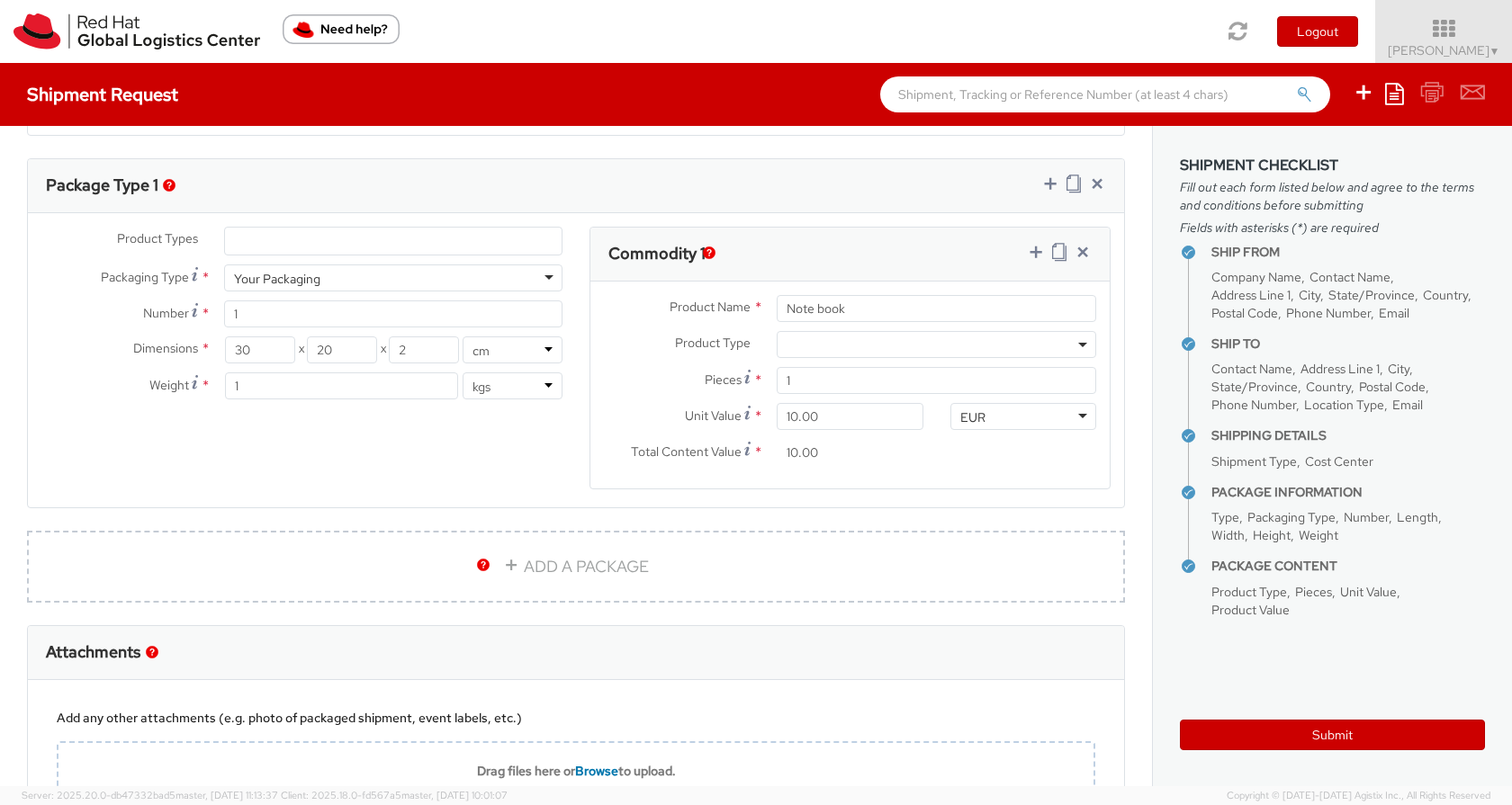
scroll to position [361, 0]
